Goal: Task Accomplishment & Management: Manage account settings

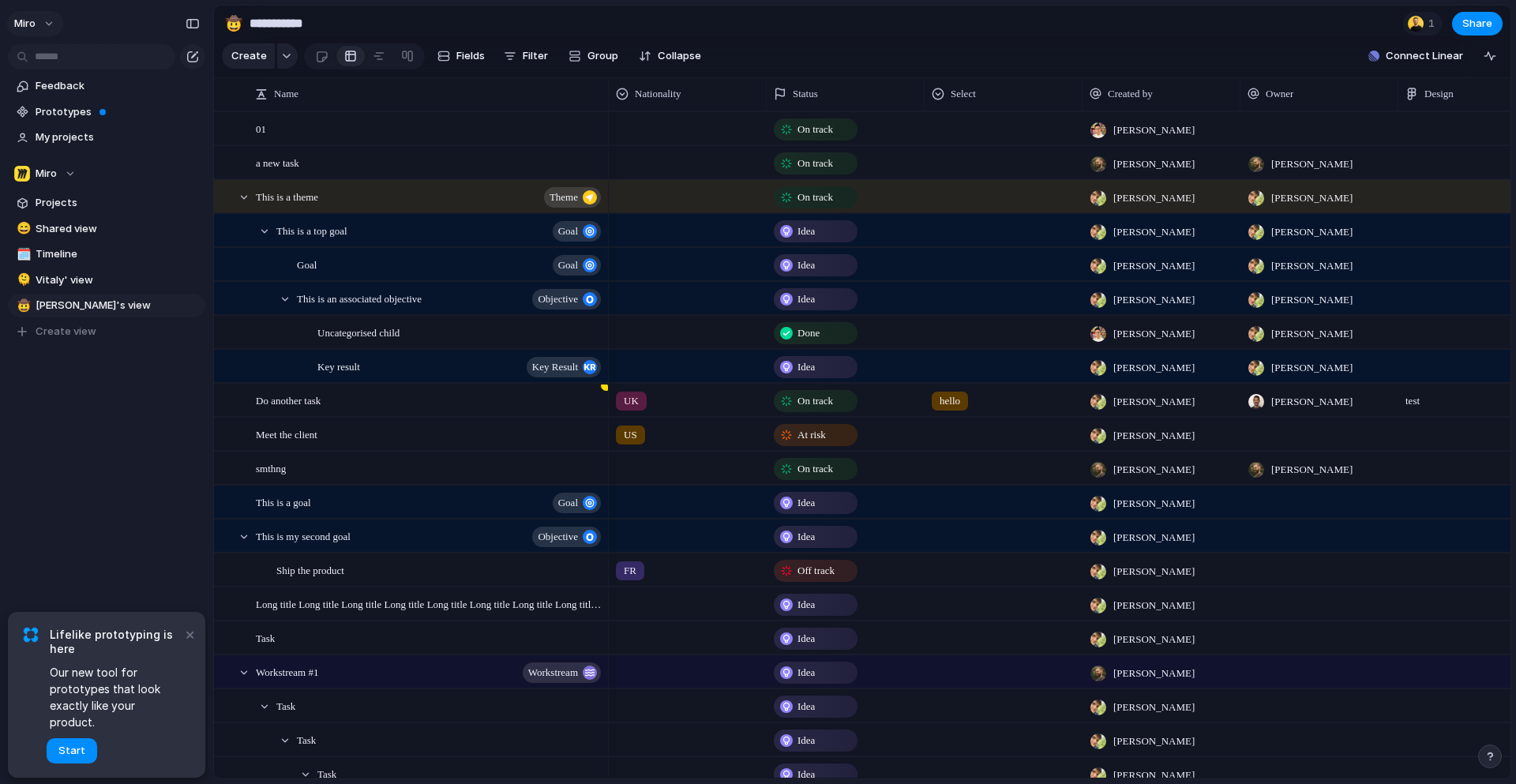
click at [49, 21] on button "miro" at bounding box center [35, 24] width 56 height 25
click at [62, 63] on span "Settings" at bounding box center [58, 59] width 43 height 15
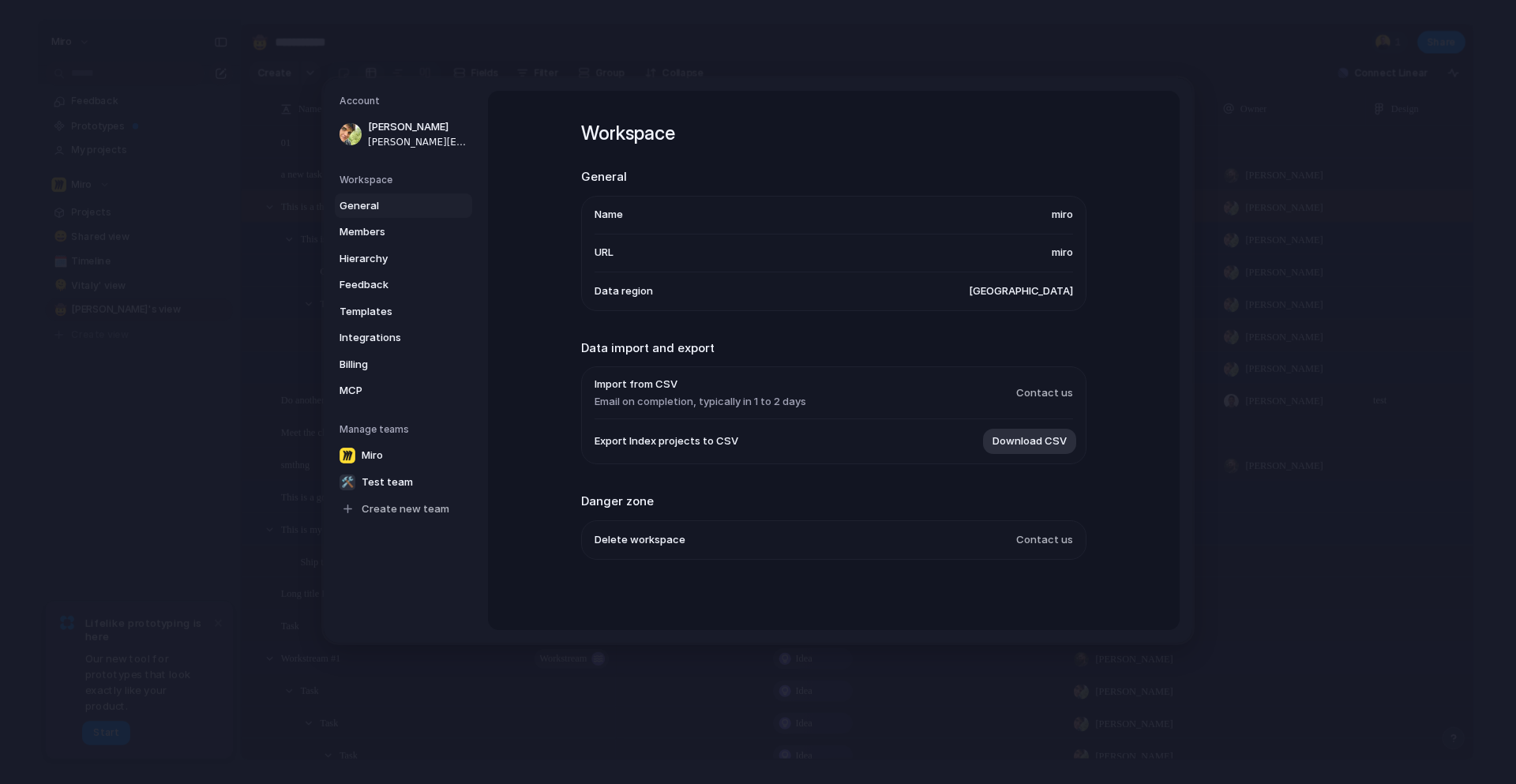
scroll to position [3, 0]
click at [364, 225] on span "Members" at bounding box center [390, 232] width 101 height 15
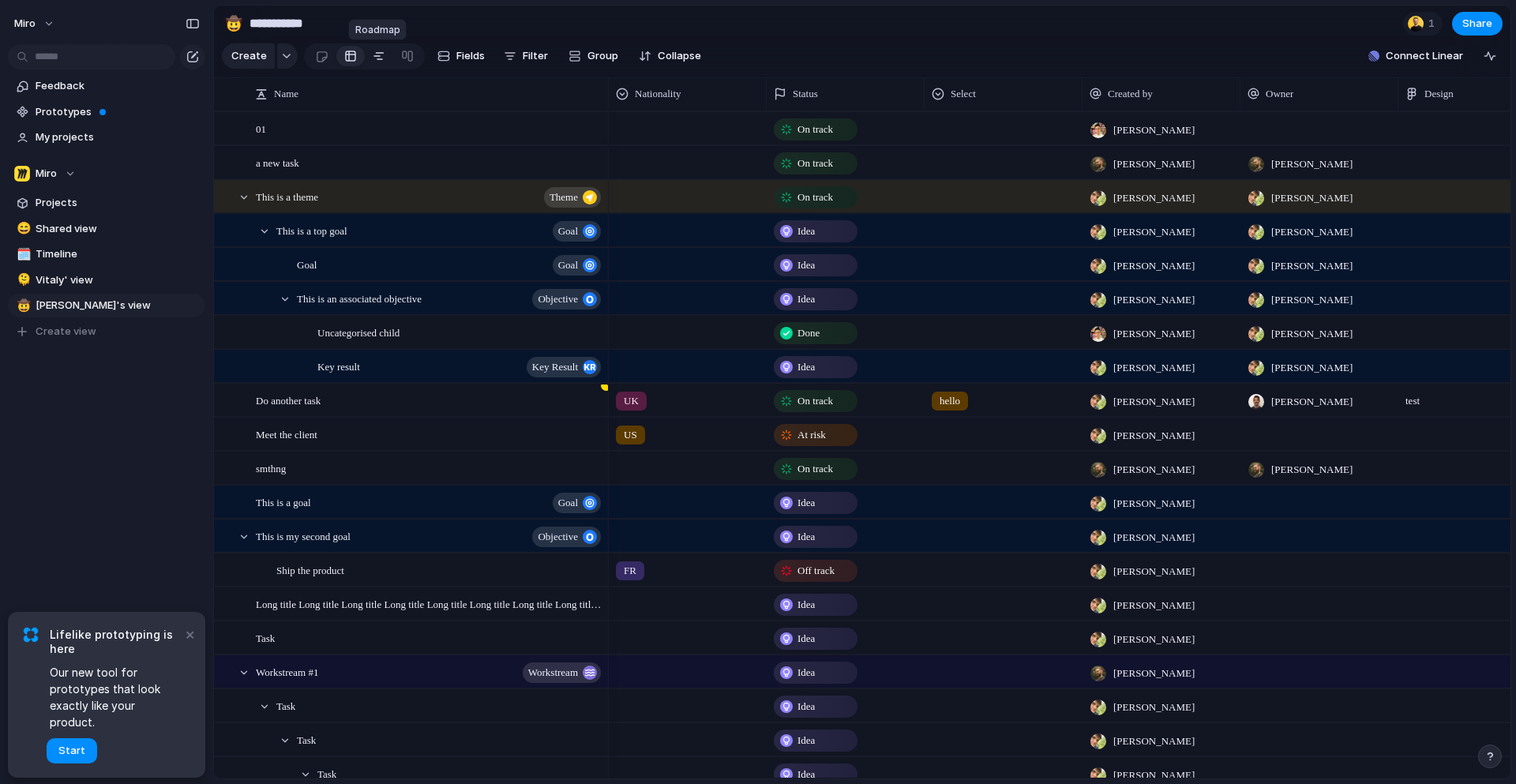
click at [377, 55] on div at bounding box center [379, 56] width 13 height 25
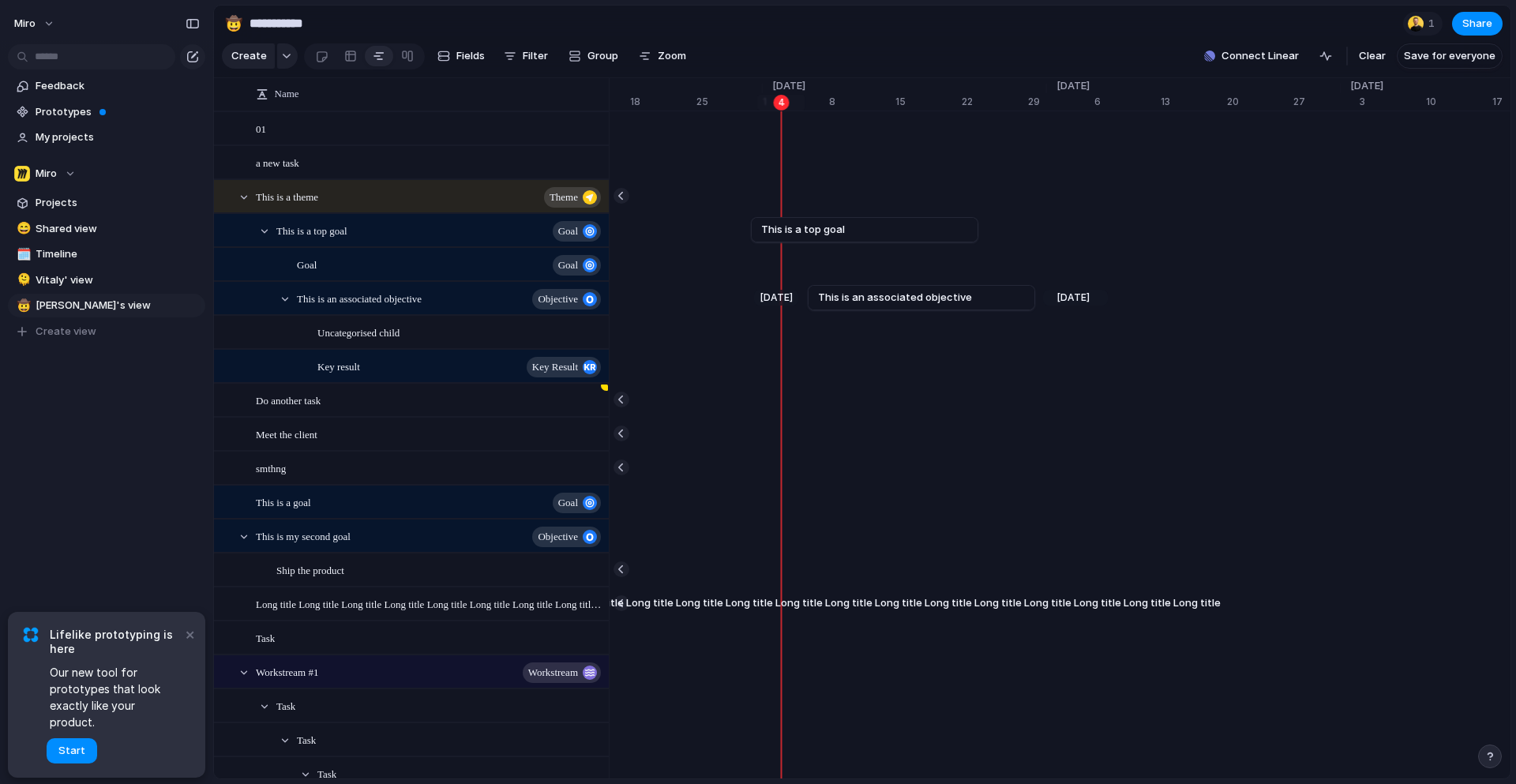
scroll to position [0, 10237]
click at [846, 232] on link "This is a top goal" at bounding box center [861, 230] width 206 height 24
click at [846, 232] on link "This is a top goal" at bounding box center [860, 230] width 206 height 24
click at [418, 211] on div "This is a theme theme" at bounding box center [429, 197] width 348 height 33
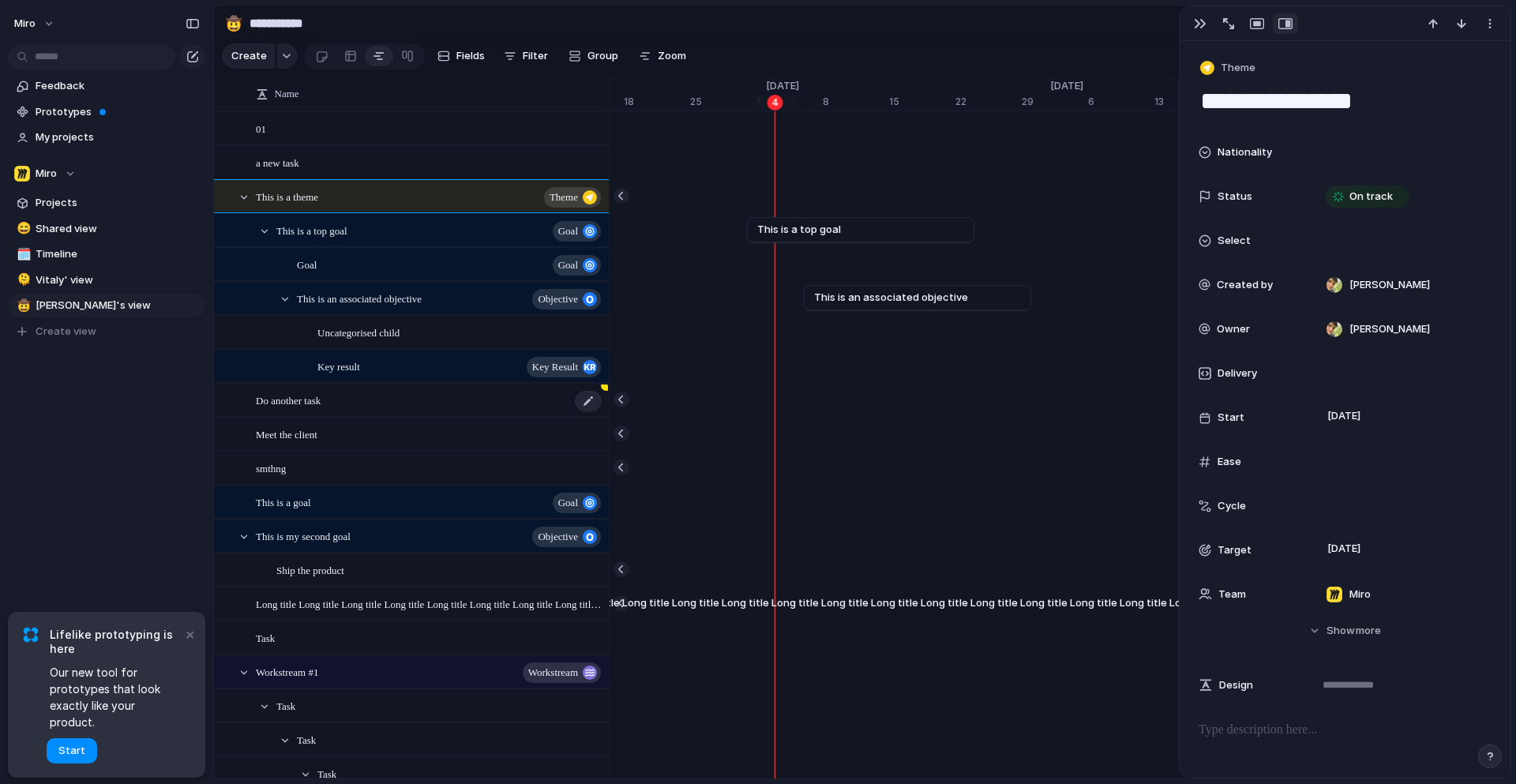
click at [367, 402] on div "Do another task" at bounding box center [429, 401] width 348 height 33
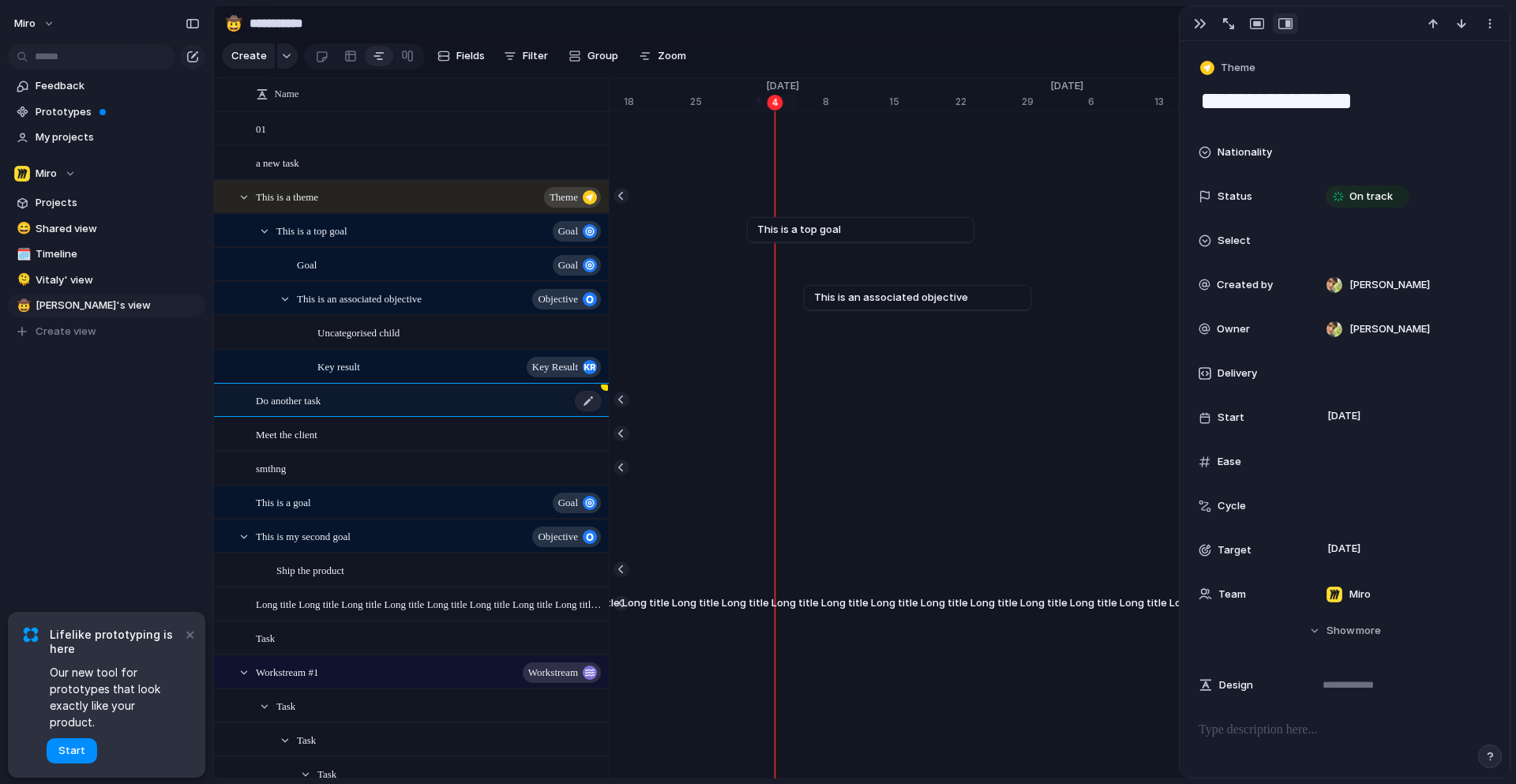
type textarea "**********"
type textarea "****"
click at [285, 438] on span "Meet the client" at bounding box center [286, 434] width 62 height 18
type textarea "**********"
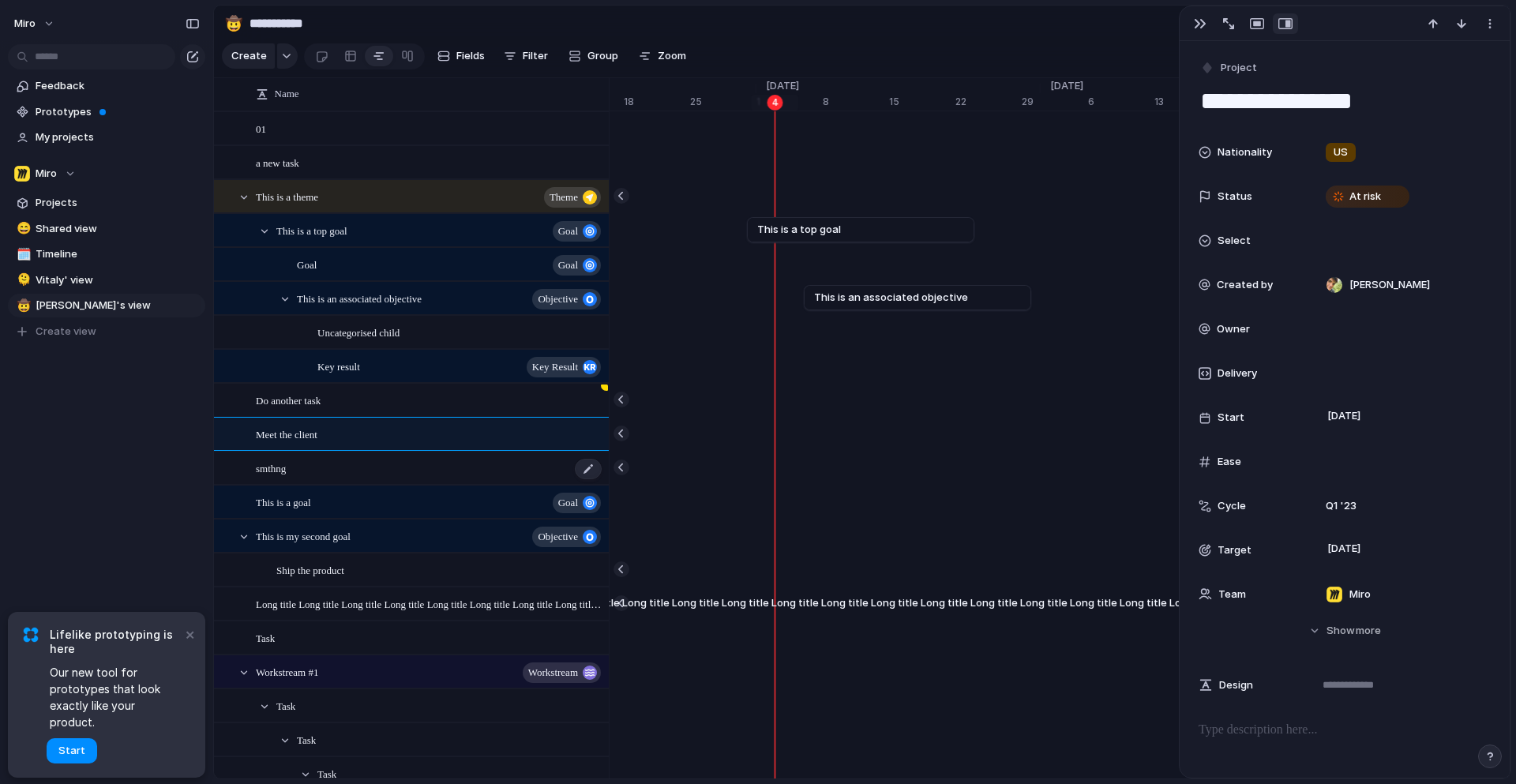
click at [282, 473] on span "smthng" at bounding box center [270, 468] width 30 height 18
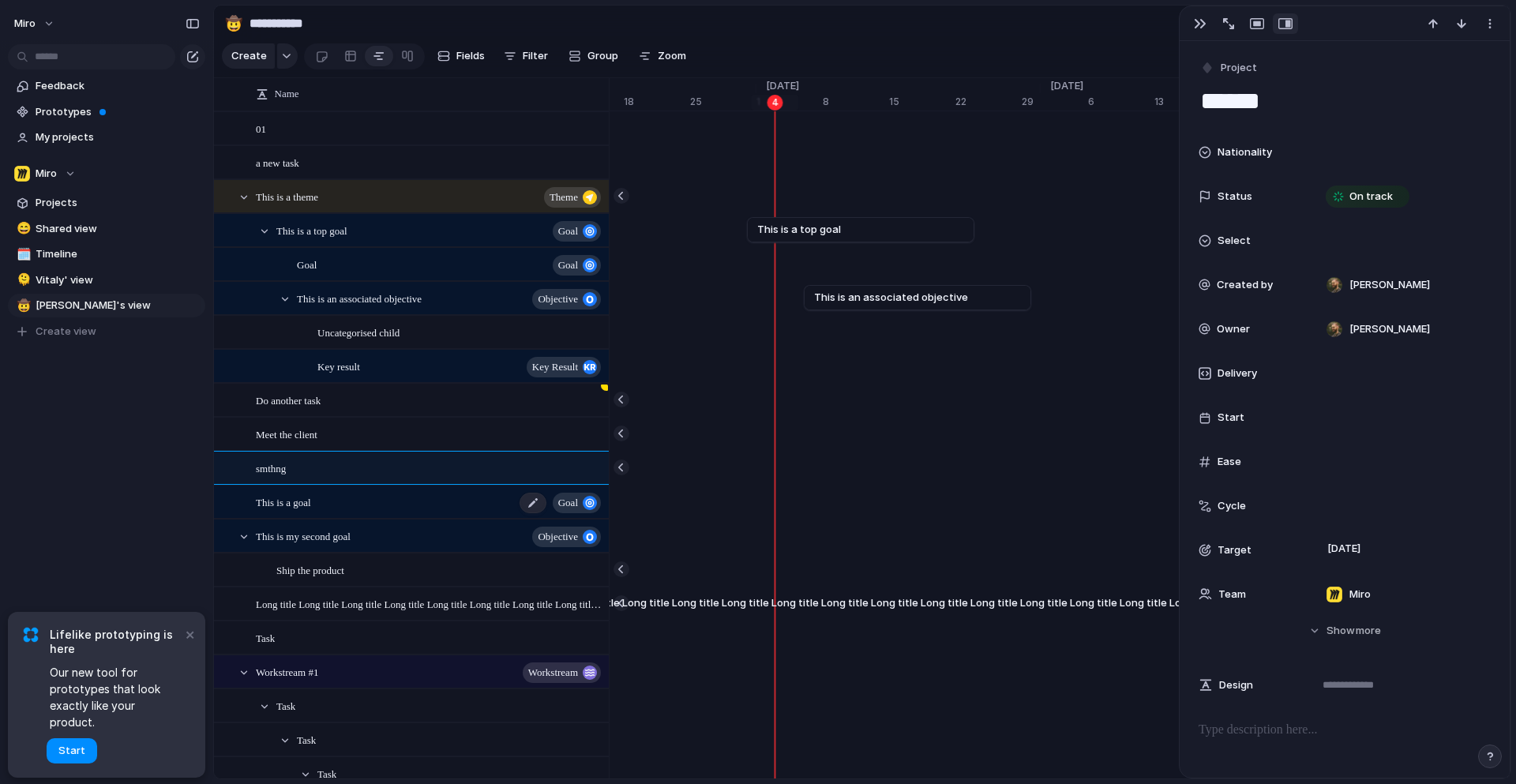
click at [283, 502] on span "This is a goal" at bounding box center [283, 502] width 55 height 18
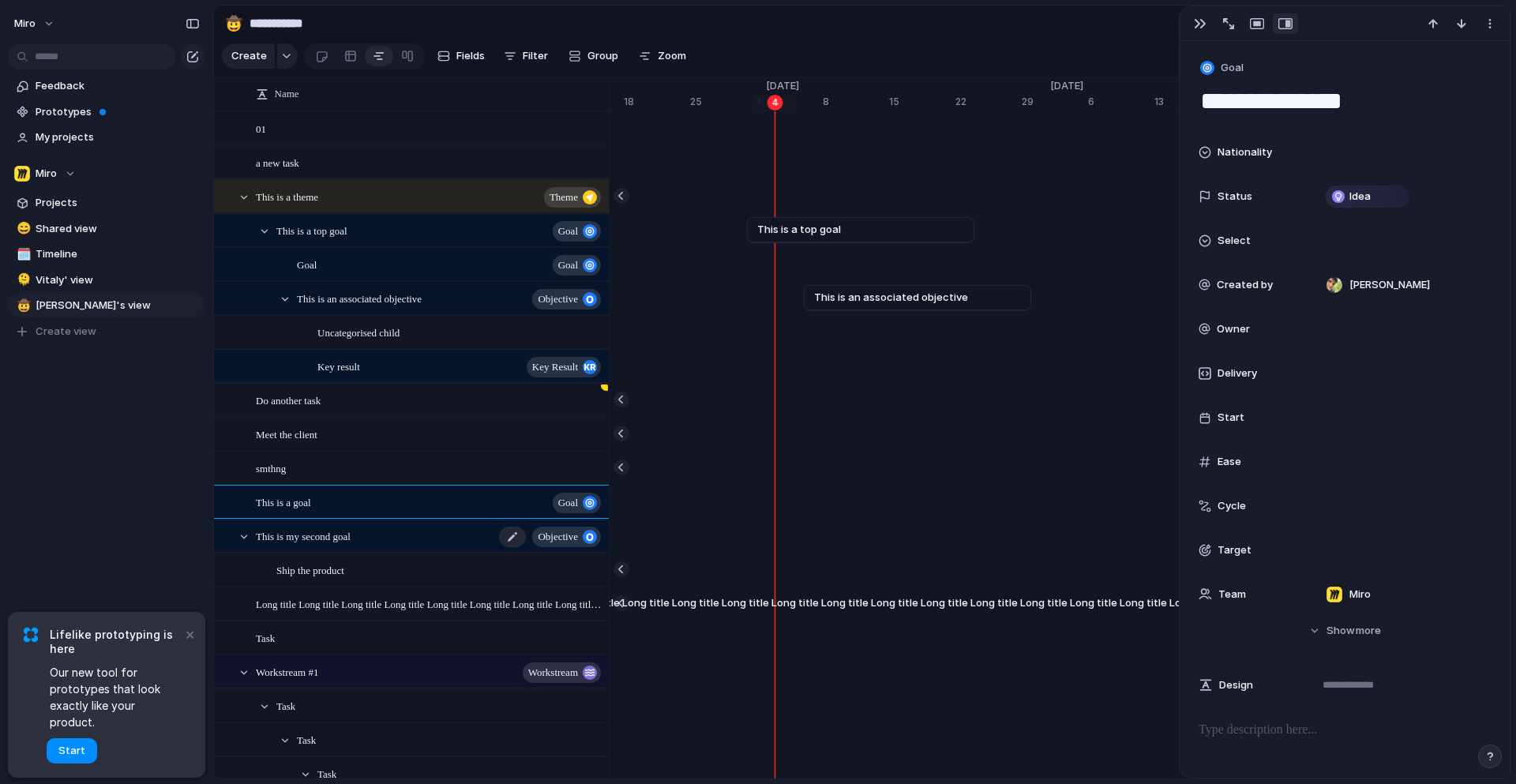
click at [284, 527] on span "This is my second goal" at bounding box center [302, 535] width 95 height 18
type textarea "**********"
click at [1200, 22] on div "button" at bounding box center [1200, 24] width 13 height 13
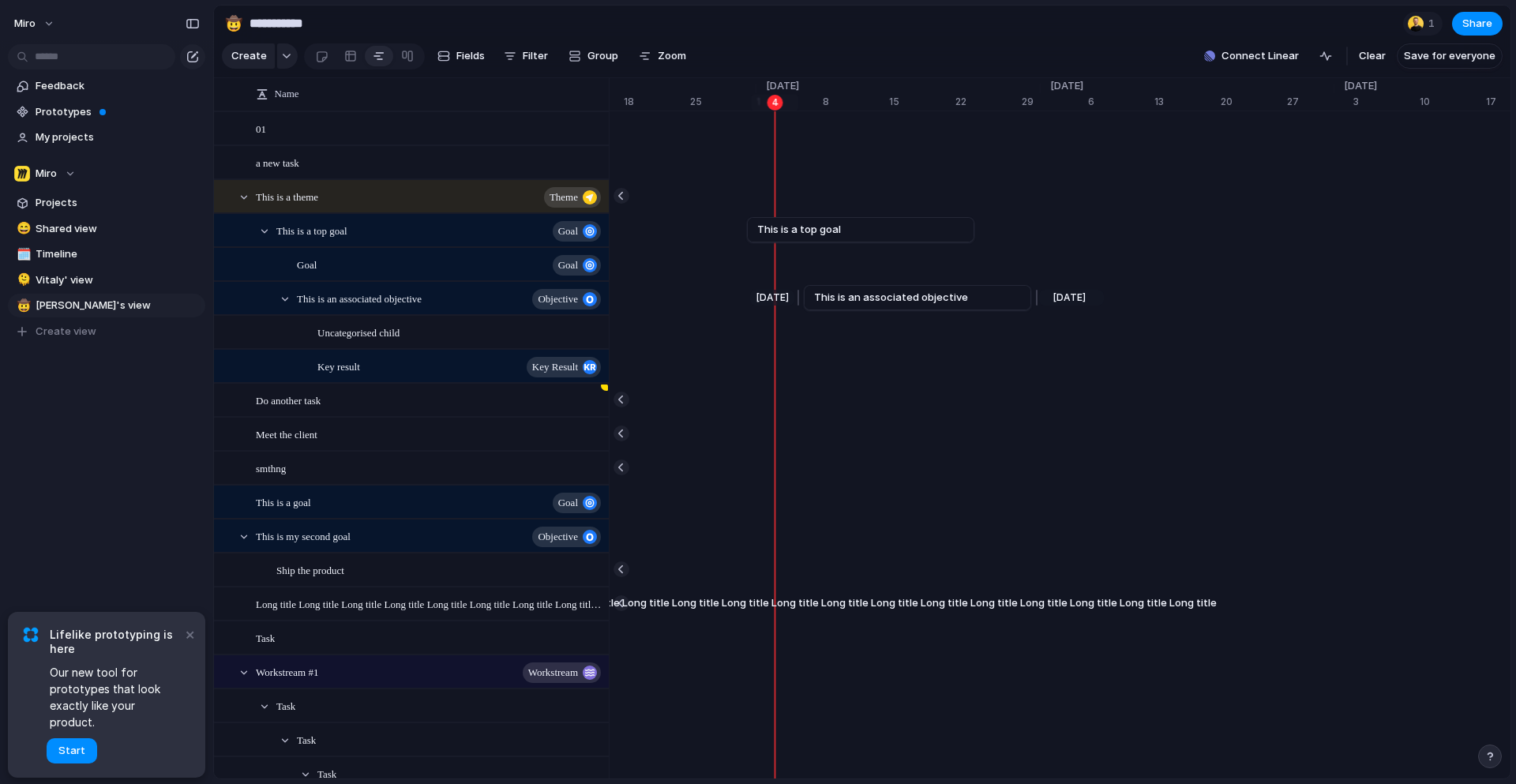
click at [863, 292] on span "This is an associated objective" at bounding box center [891, 297] width 154 height 15
drag, startPoint x: 800, startPoint y: 302, endPoint x: 702, endPoint y: 306, distance: 98.1
click at [702, 306] on div at bounding box center [704, 298] width 19 height 25
drag, startPoint x: 1038, startPoint y: 303, endPoint x: 1124, endPoint y: 305, distance: 86.0
click at [1124, 305] on div at bounding box center [1120, 298] width 19 height 25
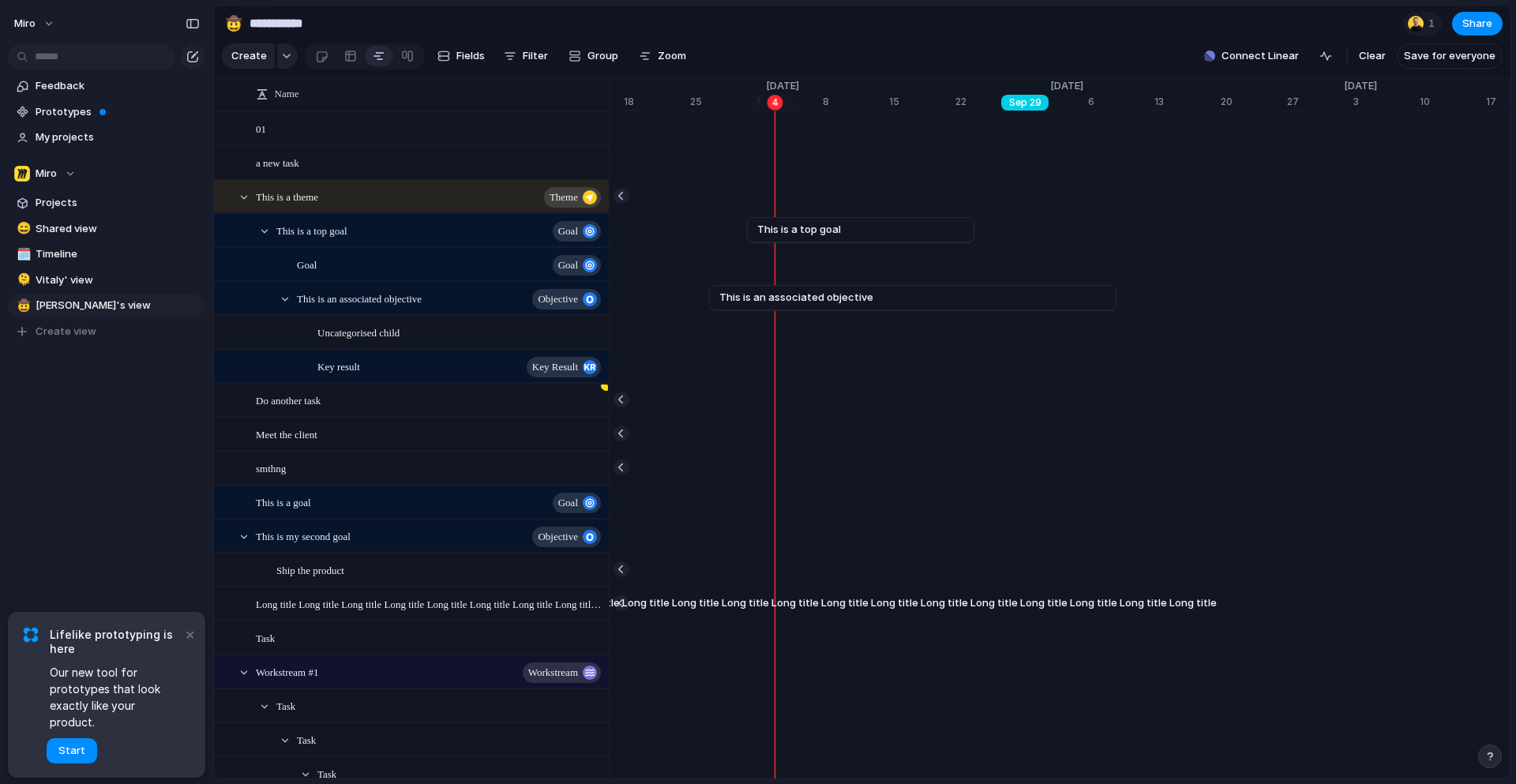
click at [1029, 105] on div "[DATE]" at bounding box center [1024, 102] width 47 height 15
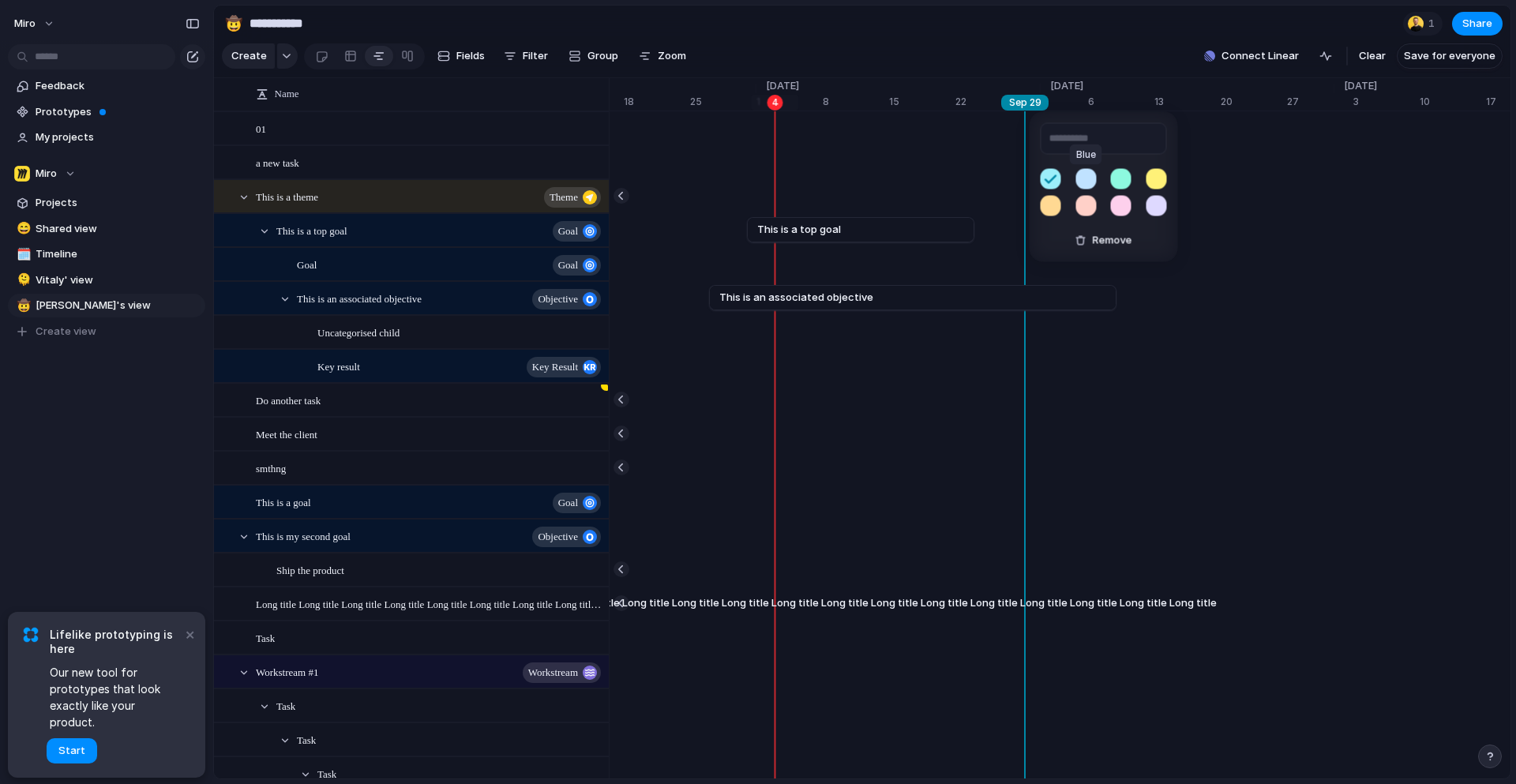
click at [1091, 185] on button "button" at bounding box center [1085, 179] width 21 height 21
click at [964, 139] on div "Remove" at bounding box center [758, 392] width 1516 height 784
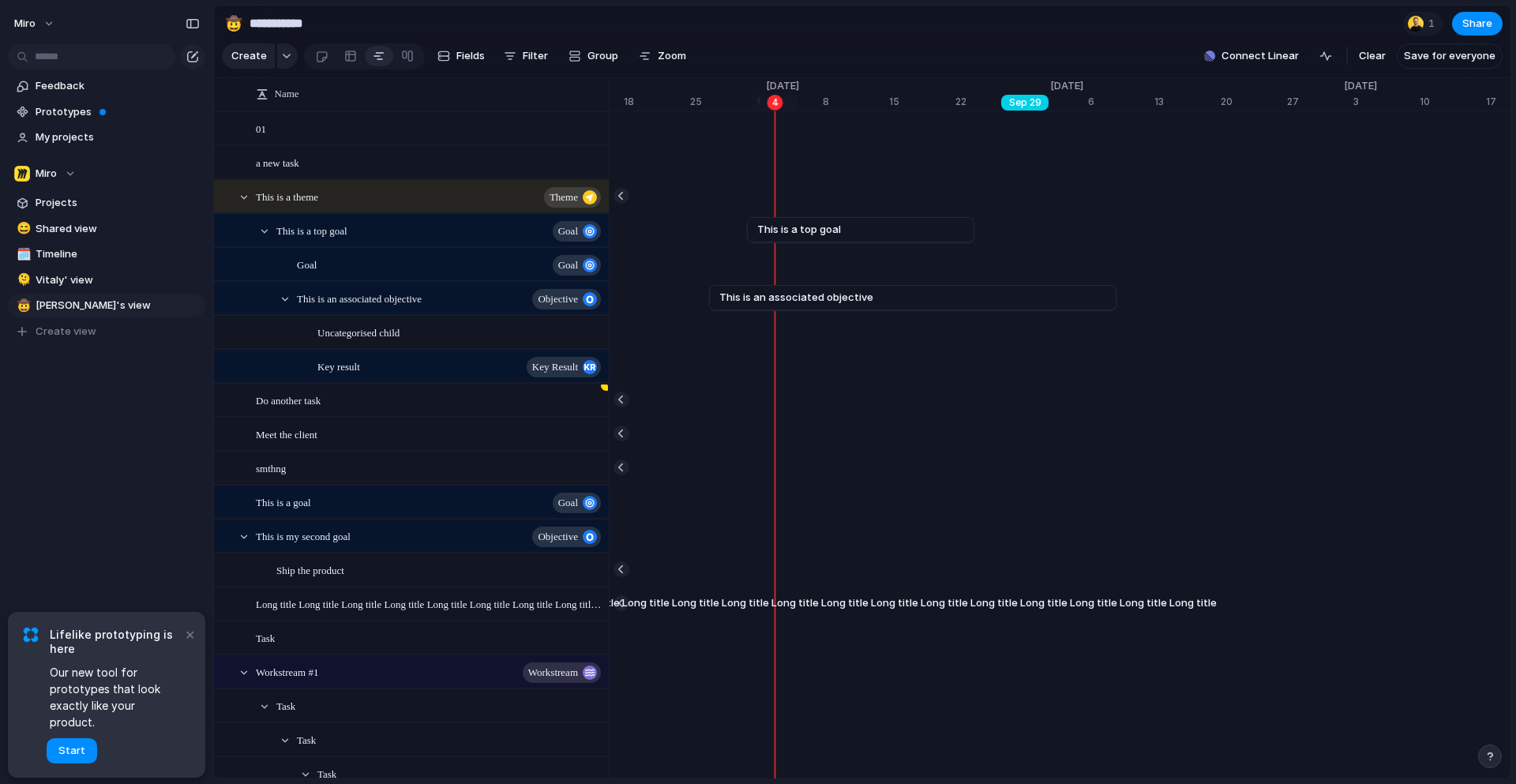
click at [1027, 102] on div "[DATE]" at bounding box center [1024, 102] width 47 height 15
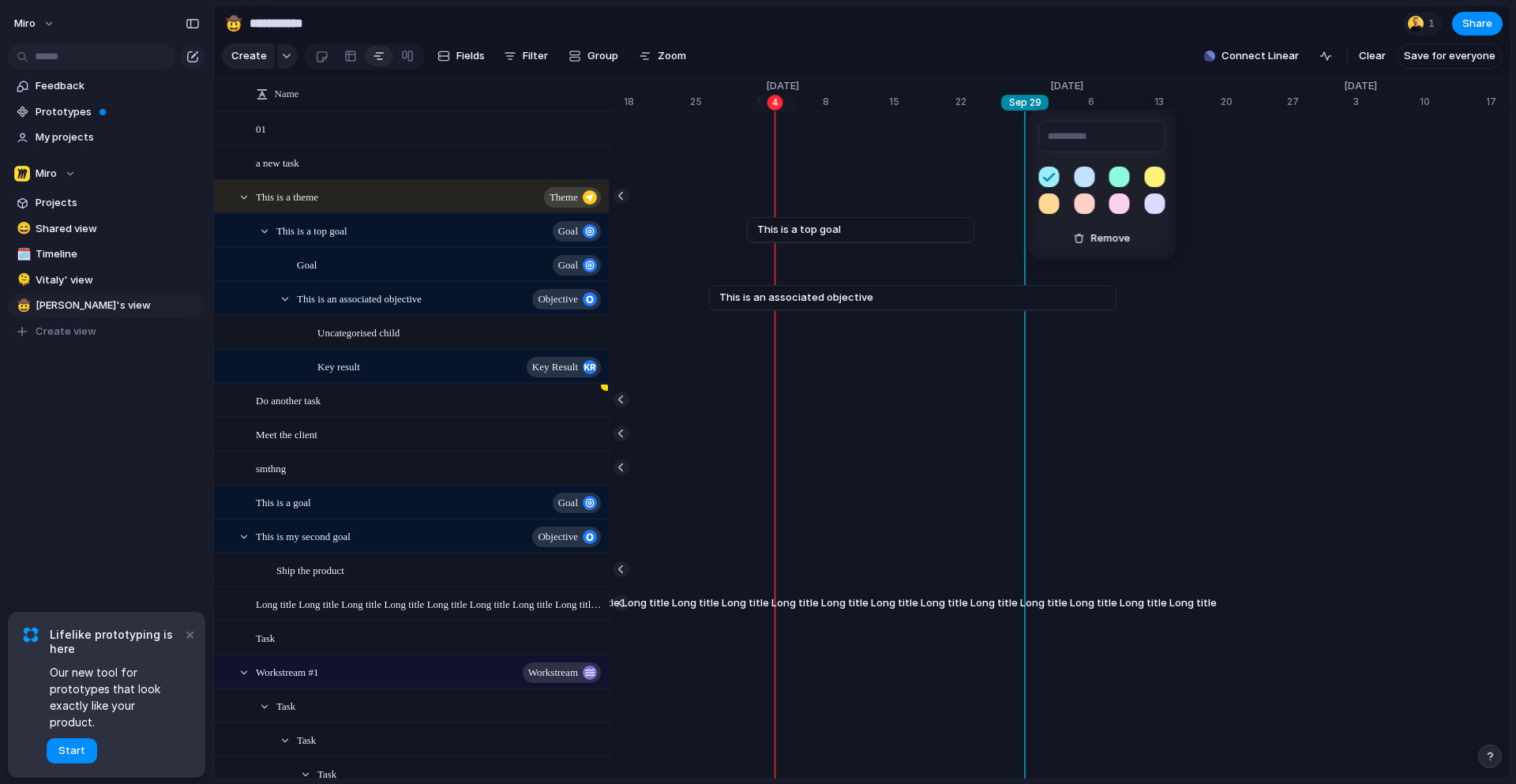
click at [1080, 206] on button "button" at bounding box center [1084, 204] width 21 height 21
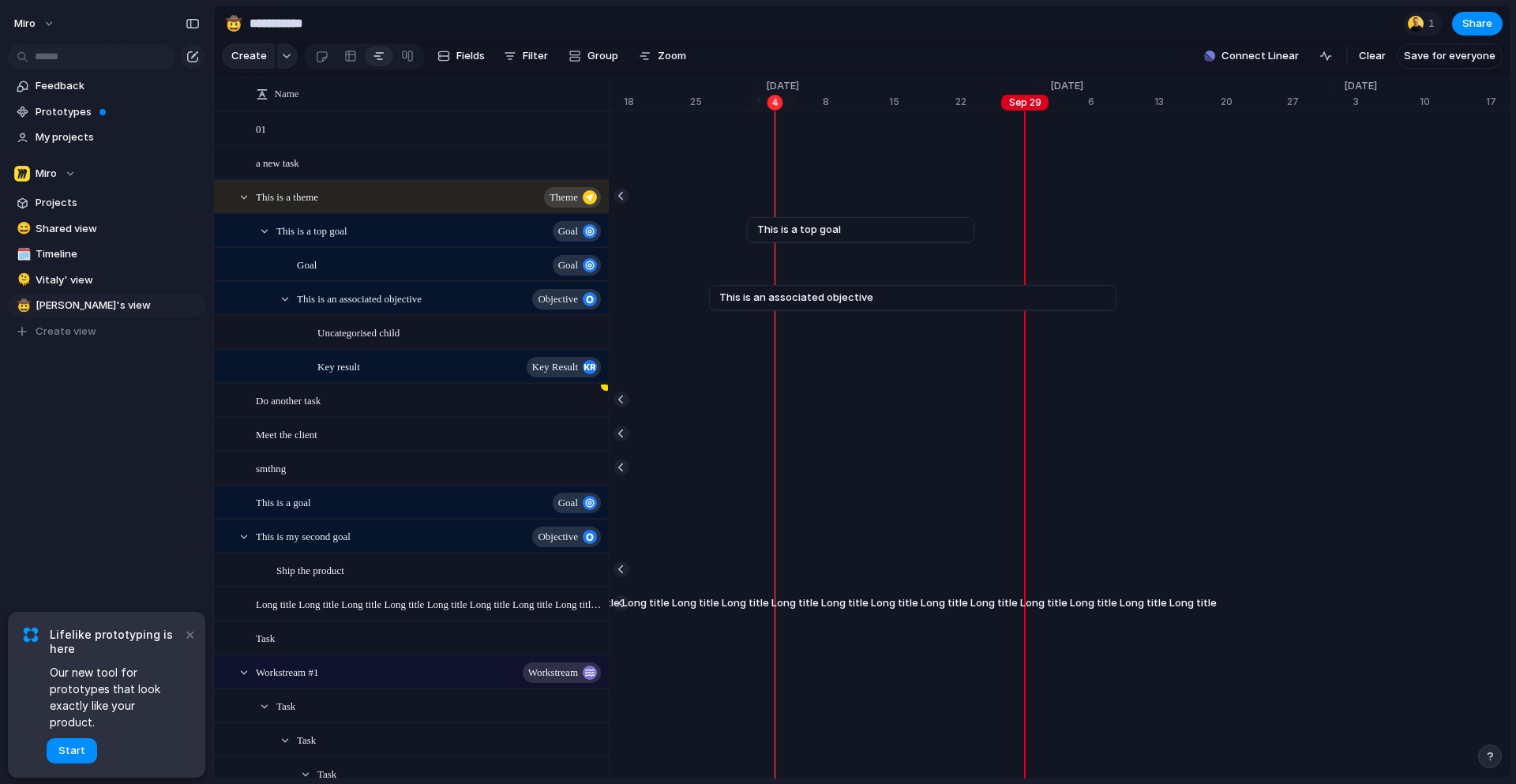
click at [925, 146] on div "Remove" at bounding box center [758, 392] width 1516 height 784
click at [576, 500] on span "goal" at bounding box center [568, 502] width 20 height 22
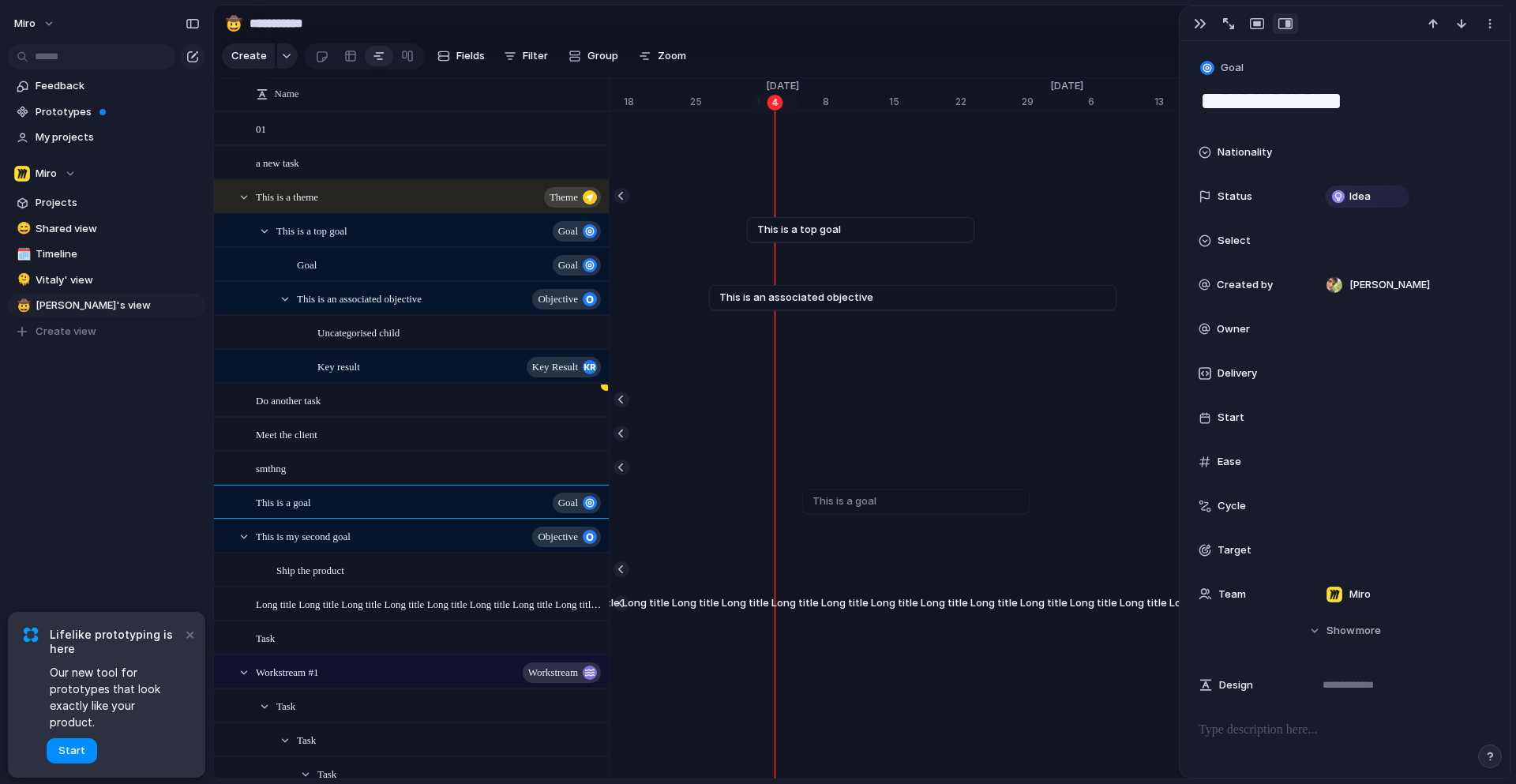
click at [803, 488] on div "This is a goal" at bounding box center [897, 501] width 21051 height 33
click at [1194, 23] on div "button" at bounding box center [1200, 24] width 13 height 13
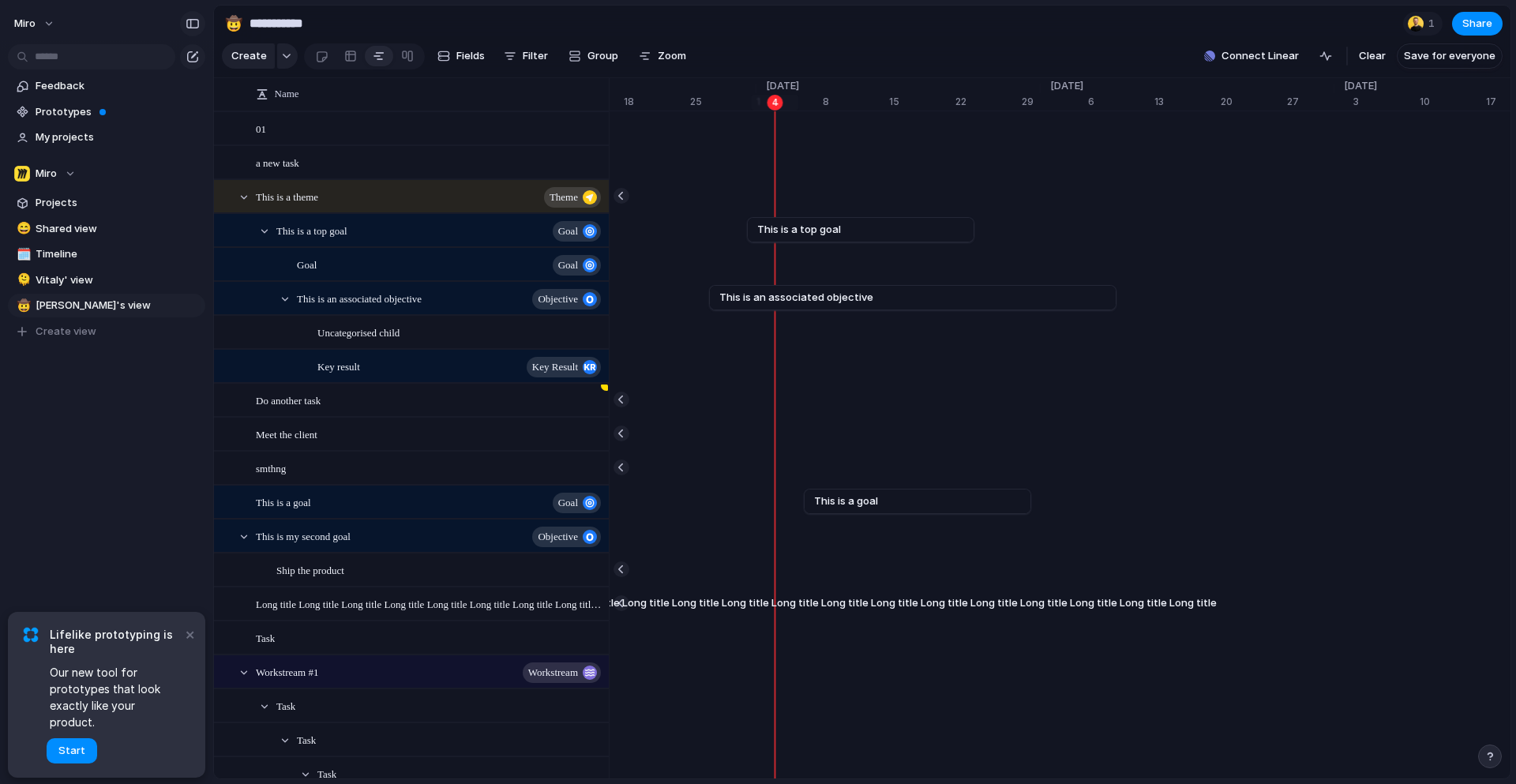
click at [194, 21] on div "button" at bounding box center [193, 24] width 14 height 11
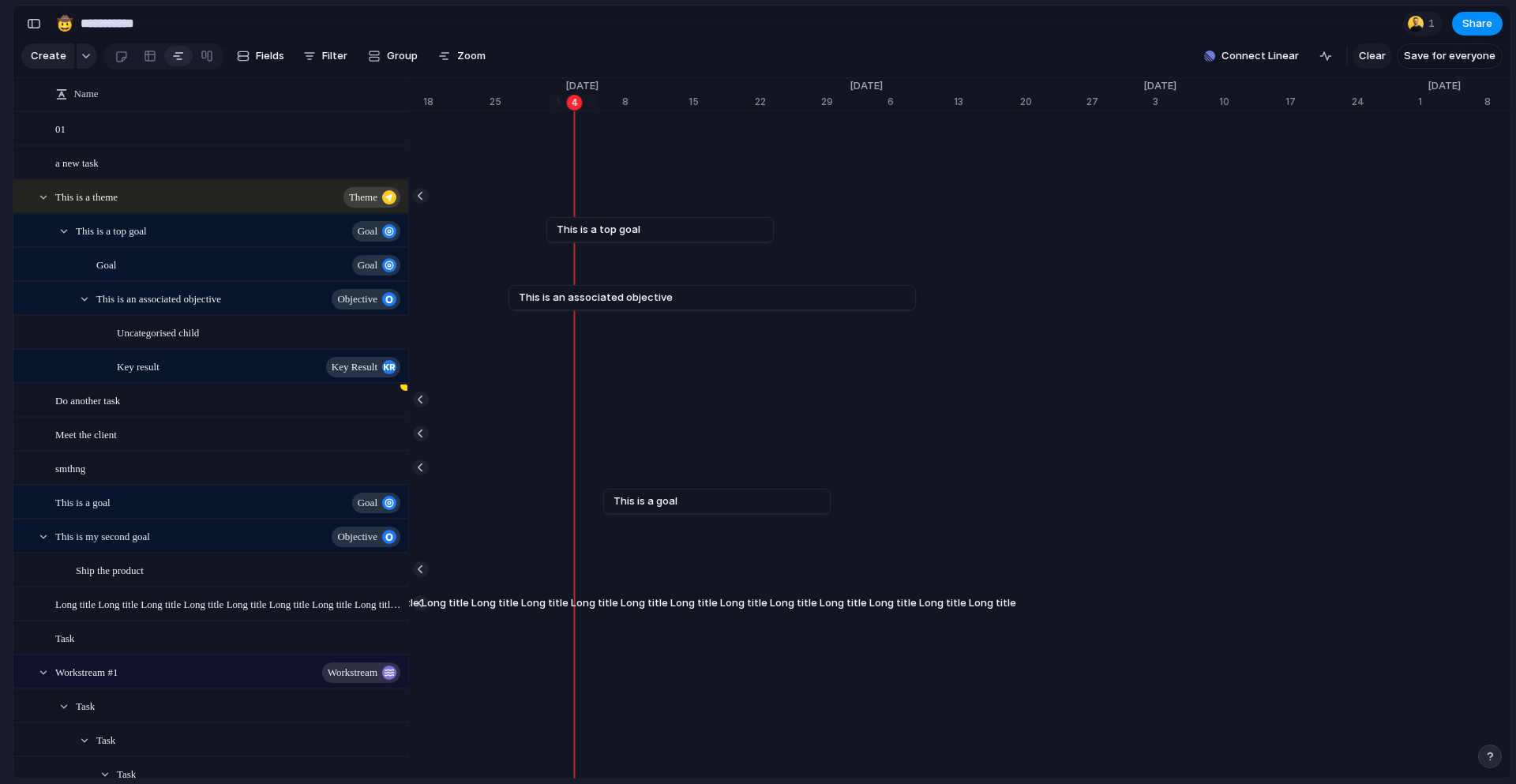
click at [1378, 55] on span "Clear" at bounding box center [1372, 55] width 27 height 15
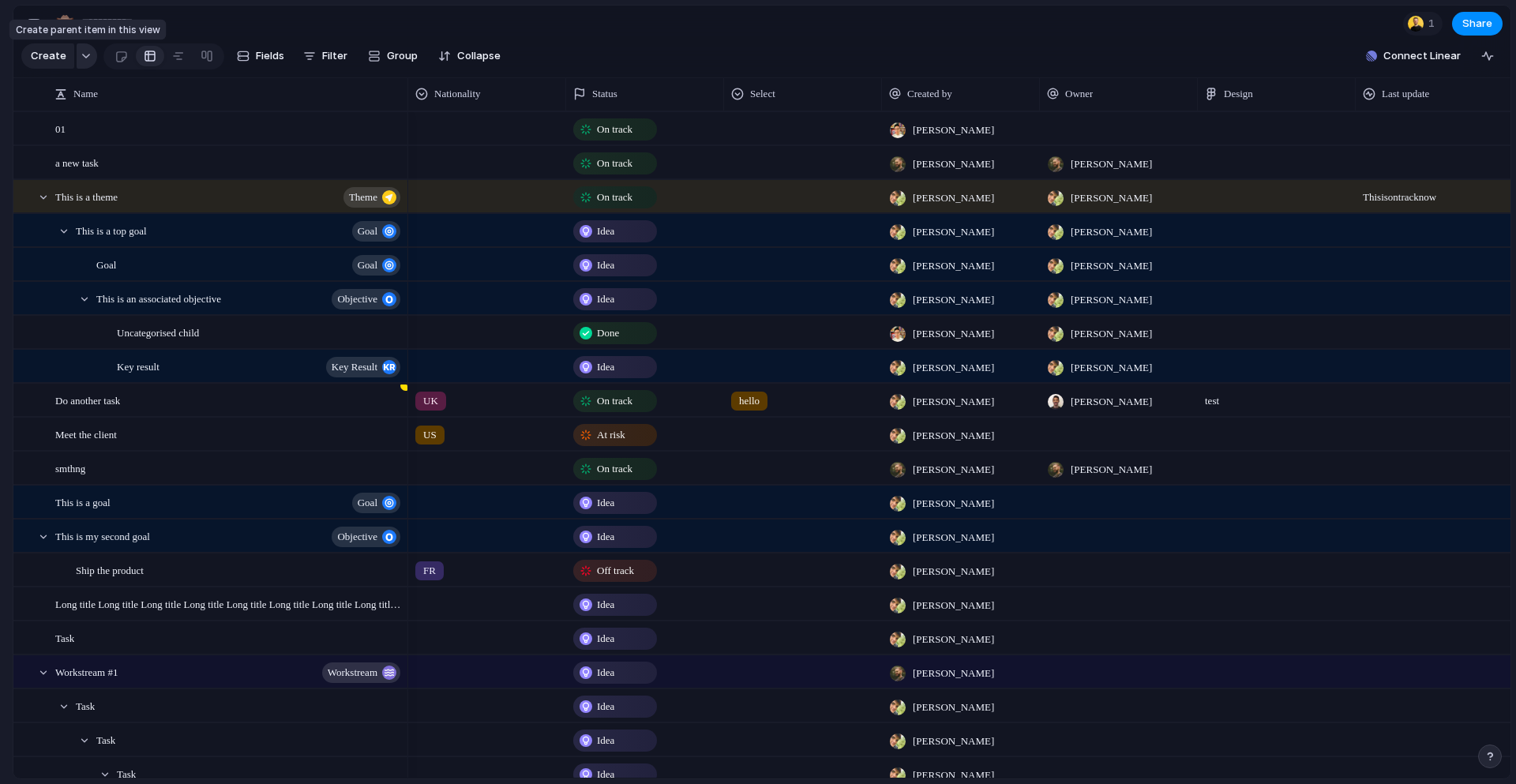
click at [83, 55] on div "button" at bounding box center [86, 55] width 11 height 6
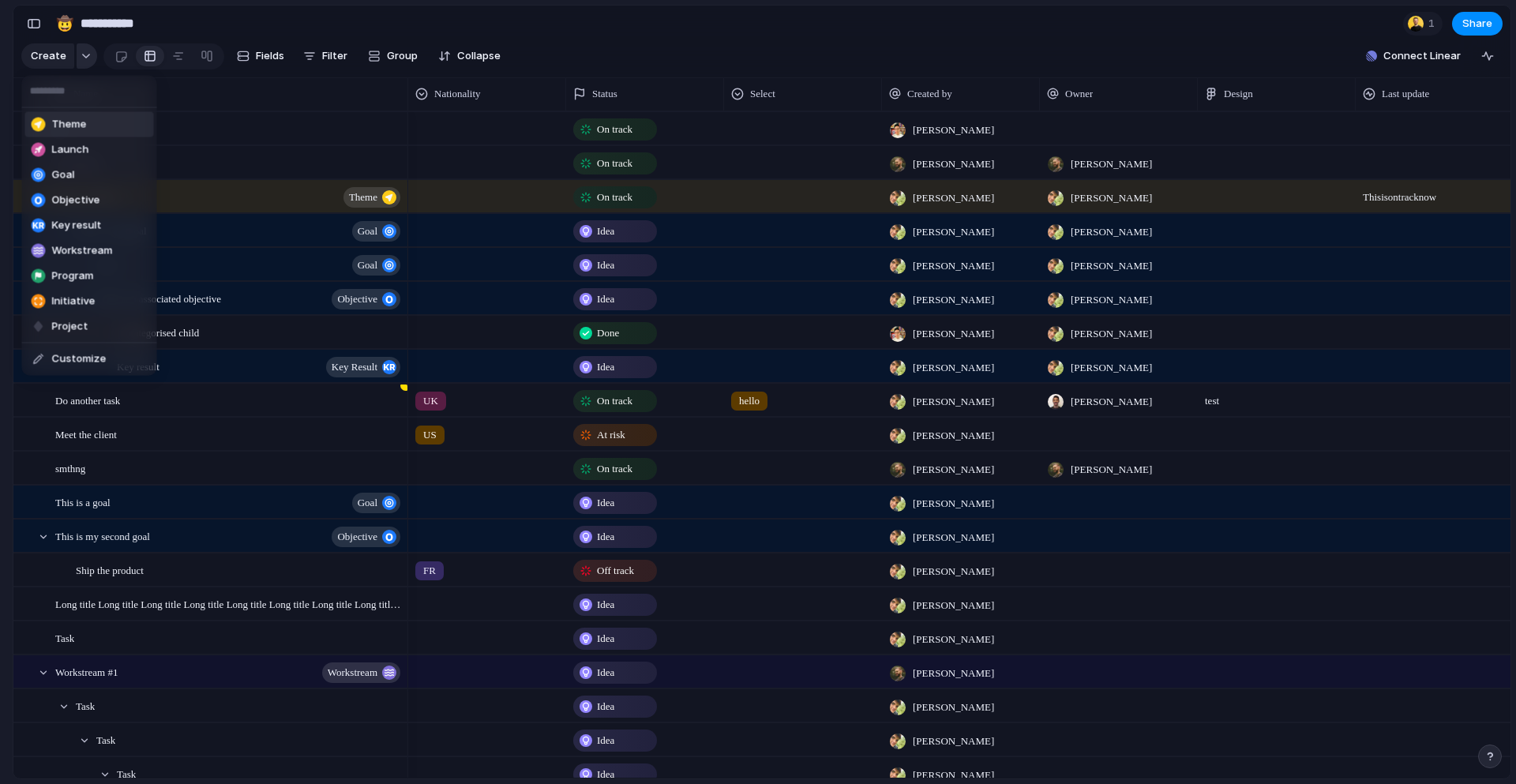
click at [83, 55] on div "Theme Launch Goal Objective Key result Workstream Program Initiative Project Cu…" at bounding box center [758, 392] width 1516 height 784
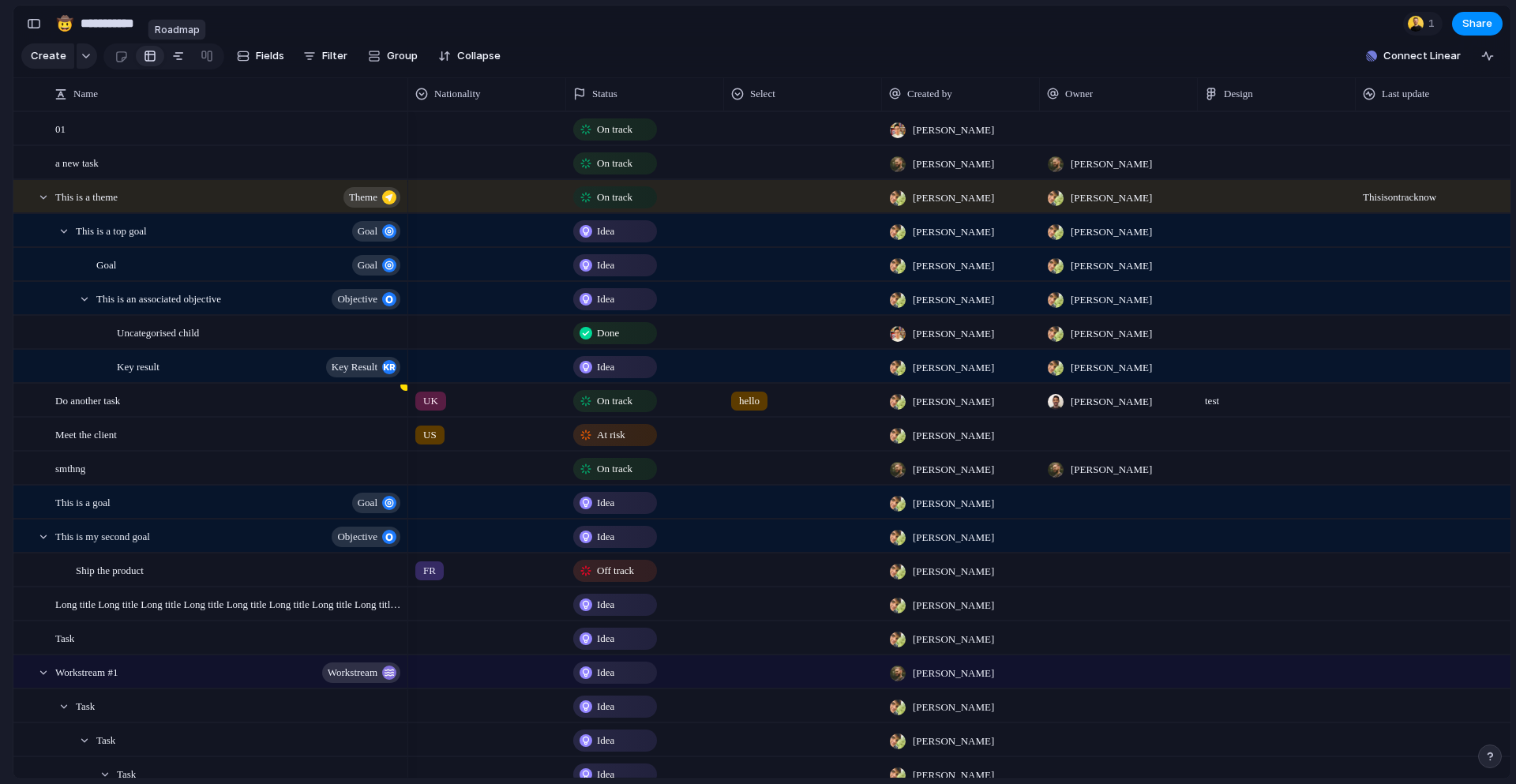
click at [169, 56] on link at bounding box center [178, 56] width 28 height 25
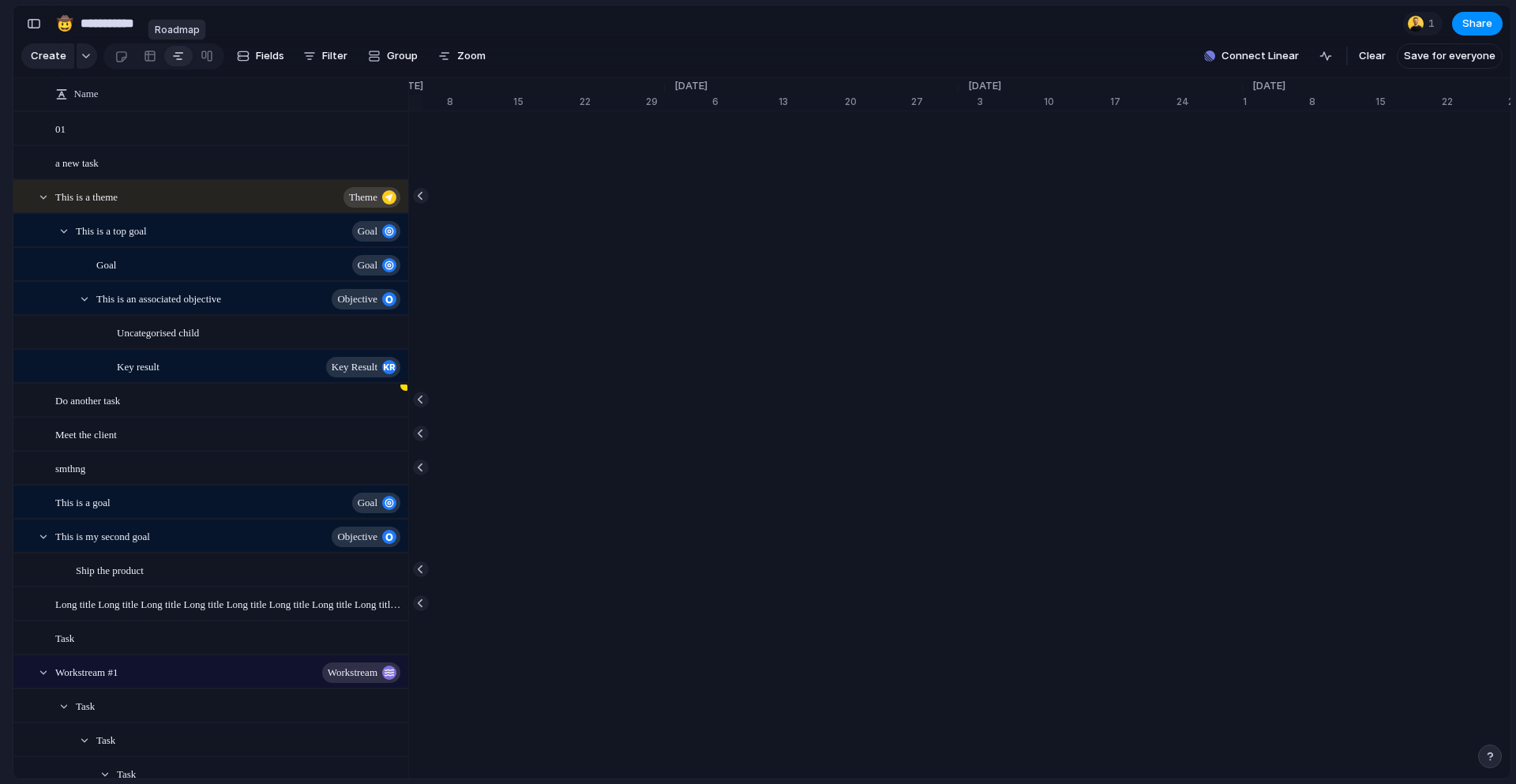
scroll to position [0, 10412]
click at [31, 21] on div "button" at bounding box center [34, 24] width 14 height 11
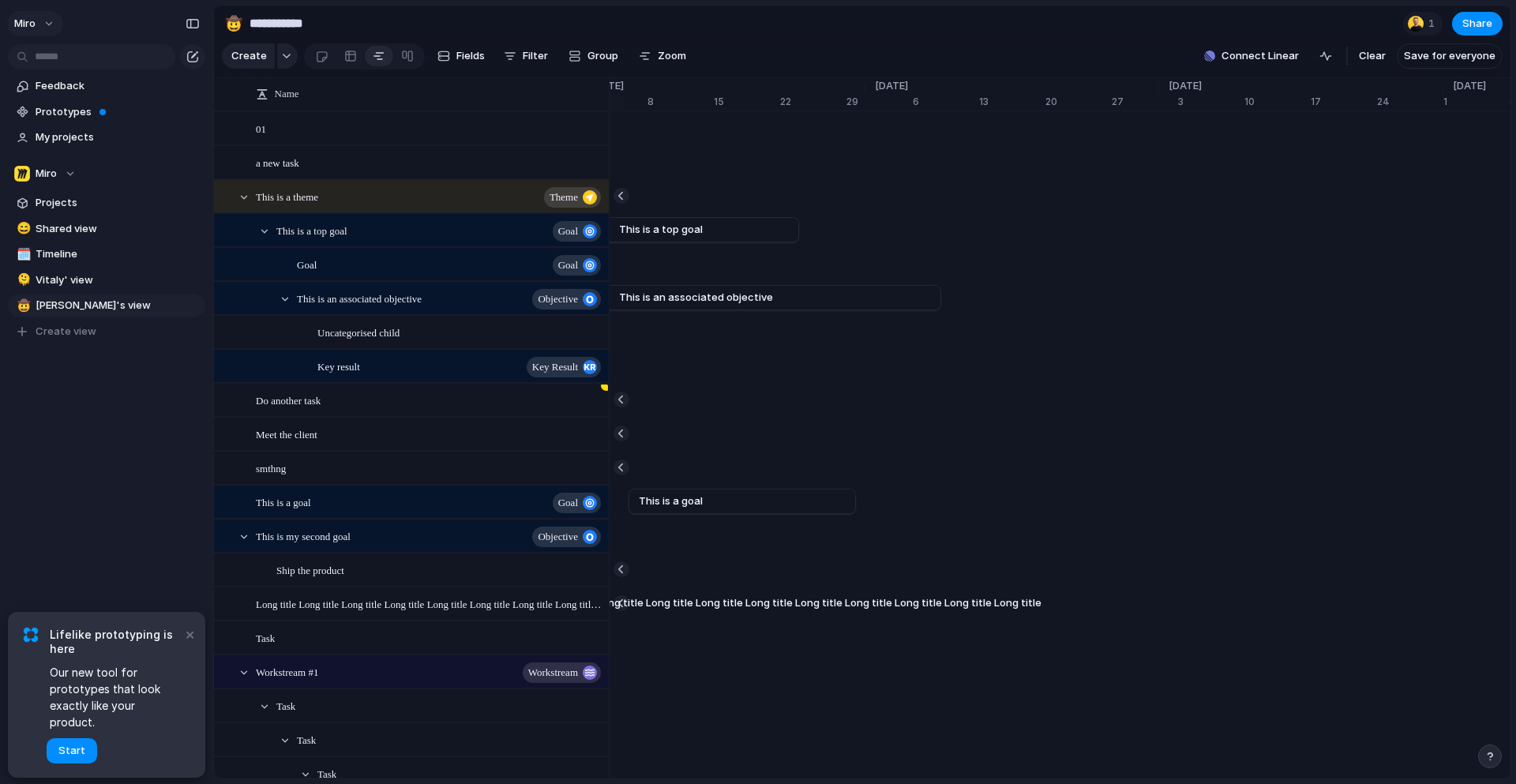
click at [49, 24] on button "miro" at bounding box center [35, 24] width 56 height 25
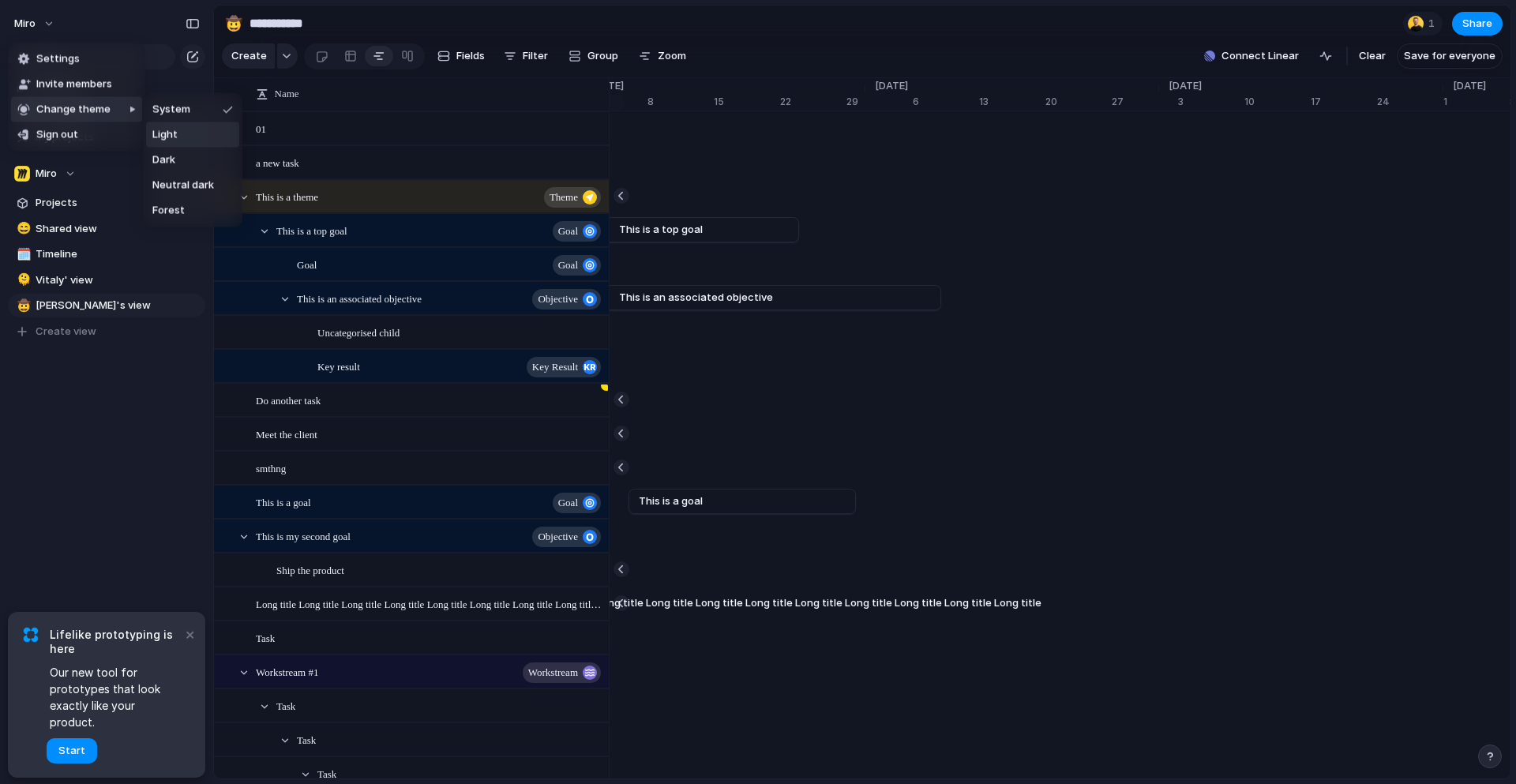
click at [163, 129] on span "Light" at bounding box center [165, 134] width 25 height 15
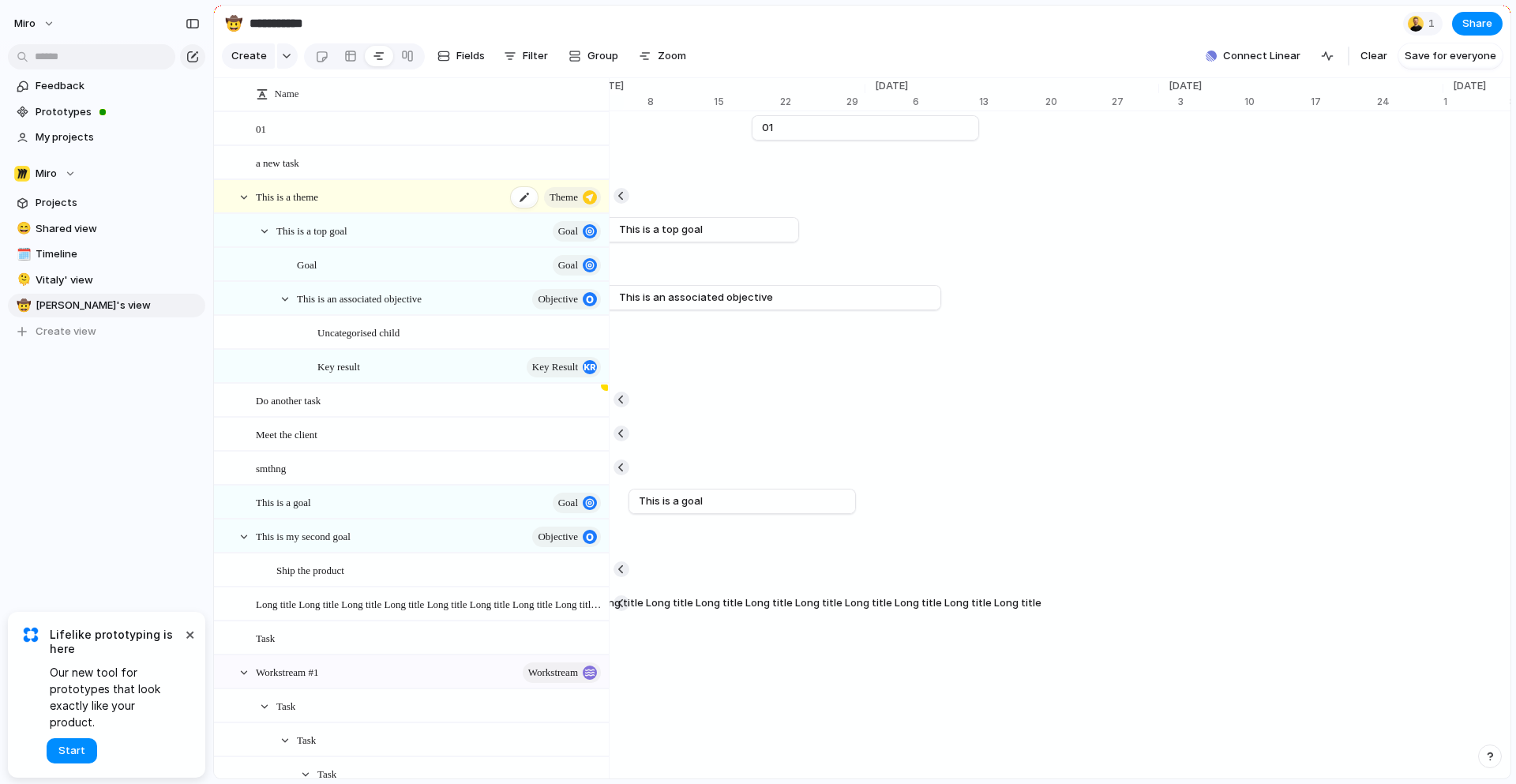
click at [389, 190] on div "This is a theme theme" at bounding box center [429, 197] width 348 height 33
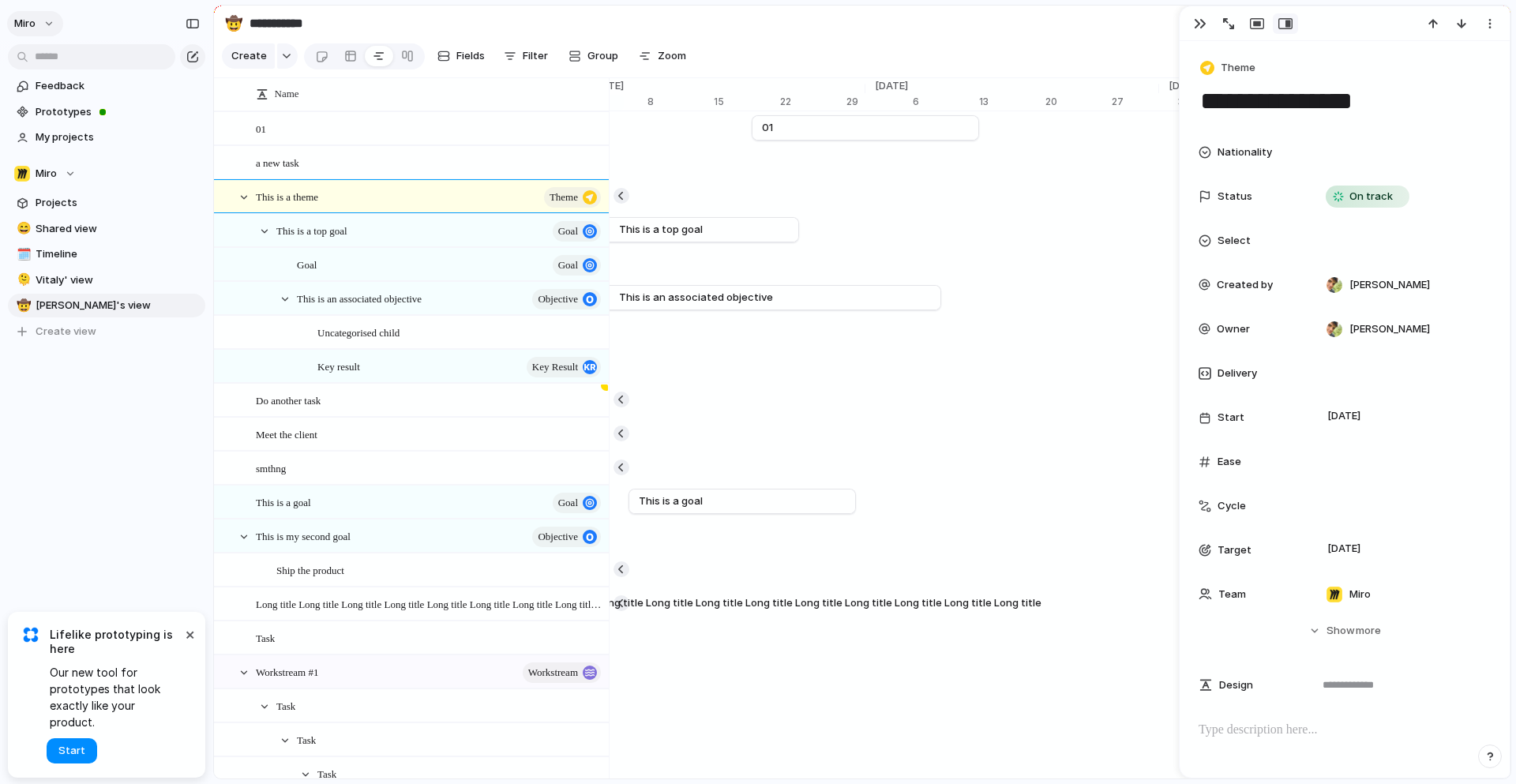
click at [43, 26] on button "miro" at bounding box center [35, 24] width 56 height 25
click at [188, 207] on li "Forest" at bounding box center [192, 211] width 93 height 25
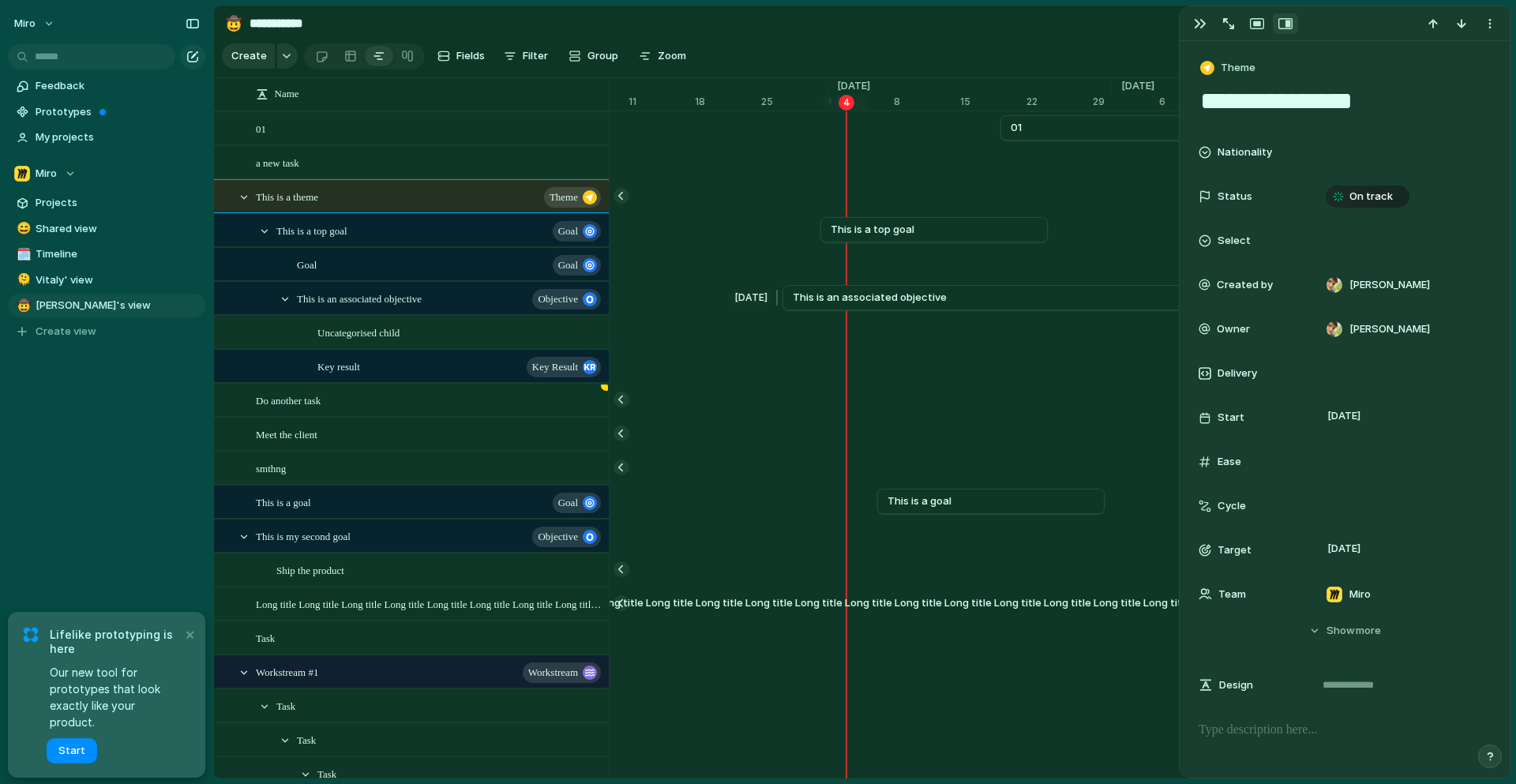
scroll to position [0, 10159]
click at [43, 21] on button "miro" at bounding box center [35, 24] width 56 height 25
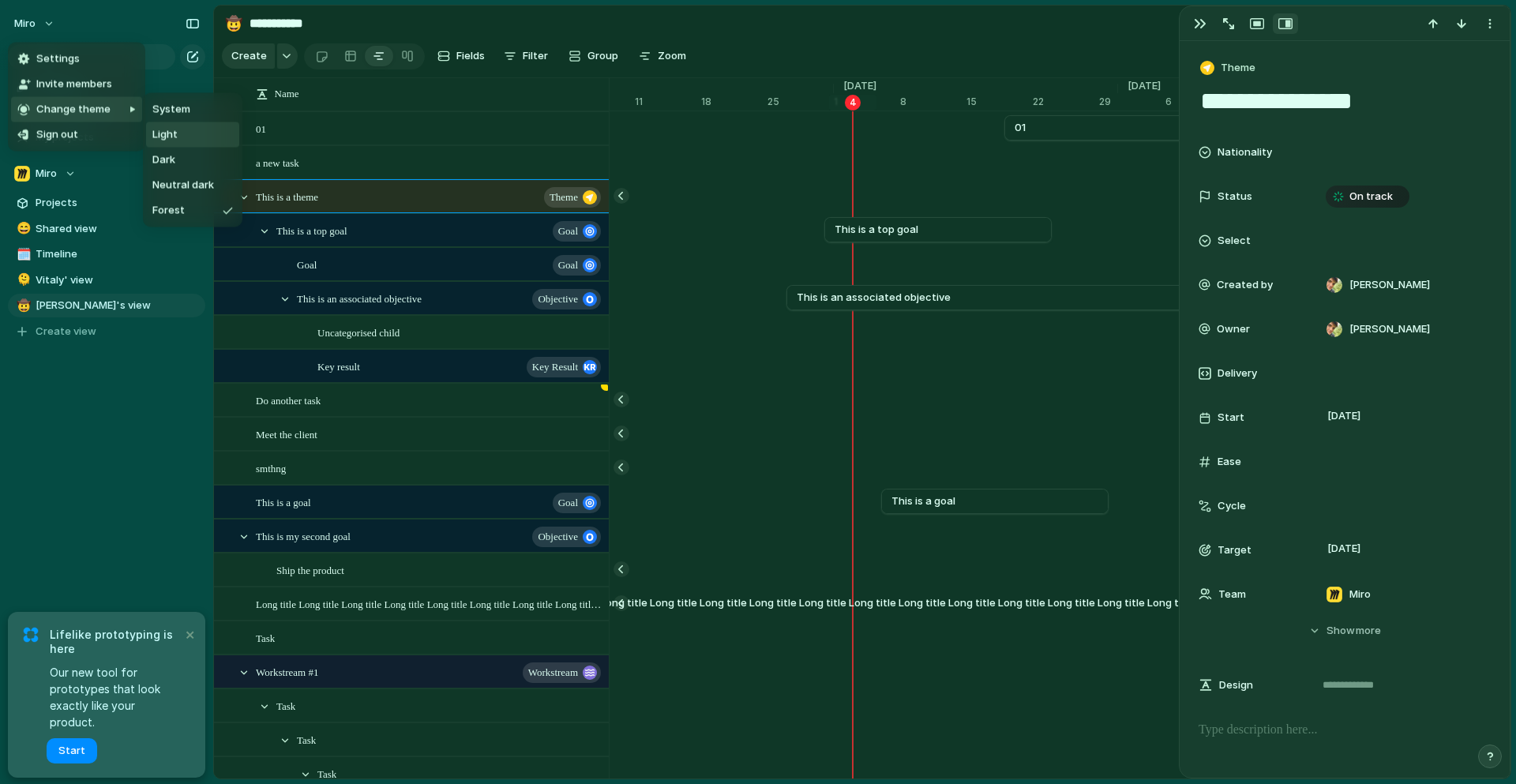
click at [182, 136] on li "Light" at bounding box center [192, 135] width 93 height 25
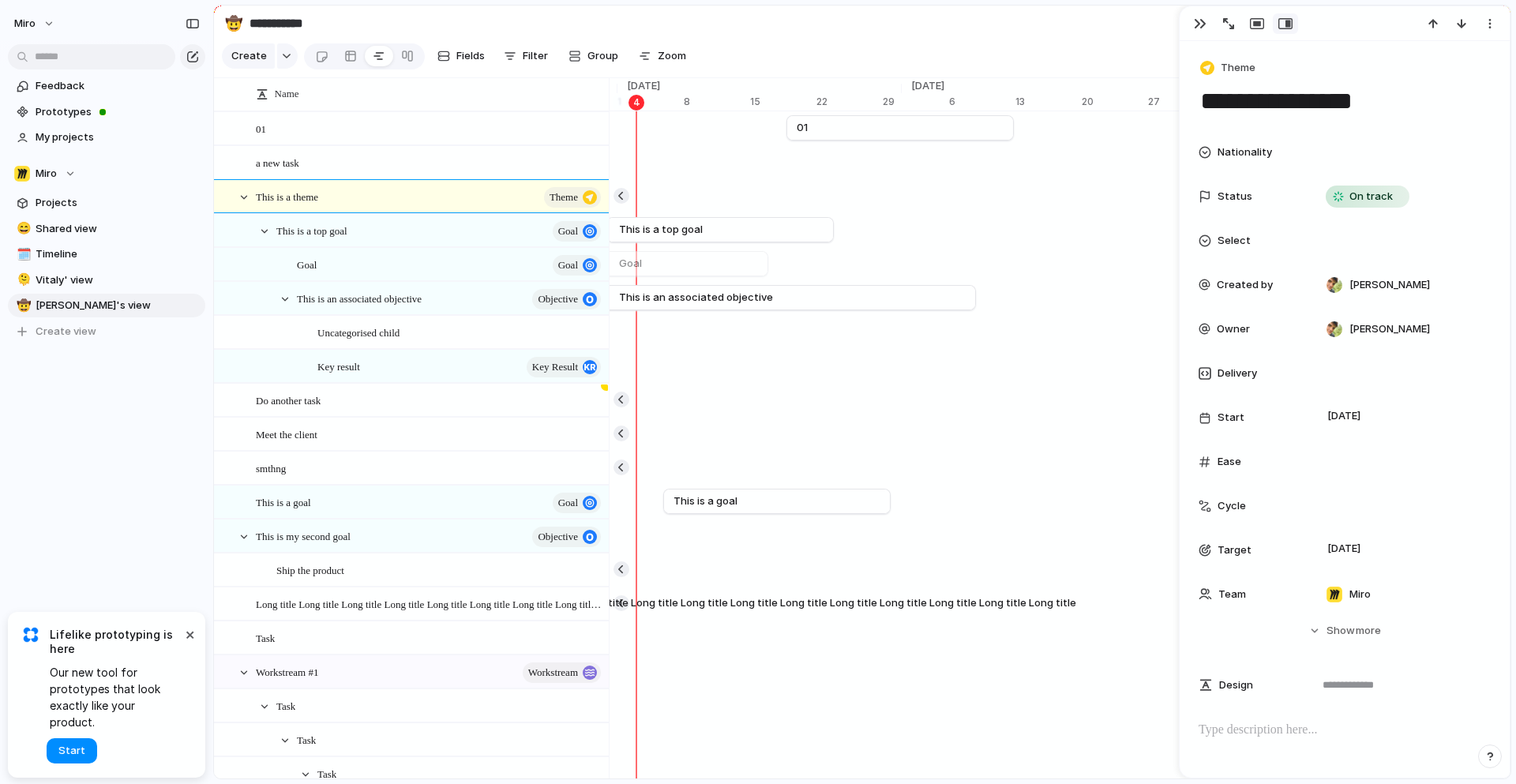
scroll to position [0, 10376]
click at [732, 231] on link "This is a top goal" at bounding box center [722, 230] width 206 height 24
click at [1194, 25] on div "button" at bounding box center [1200, 24] width 13 height 13
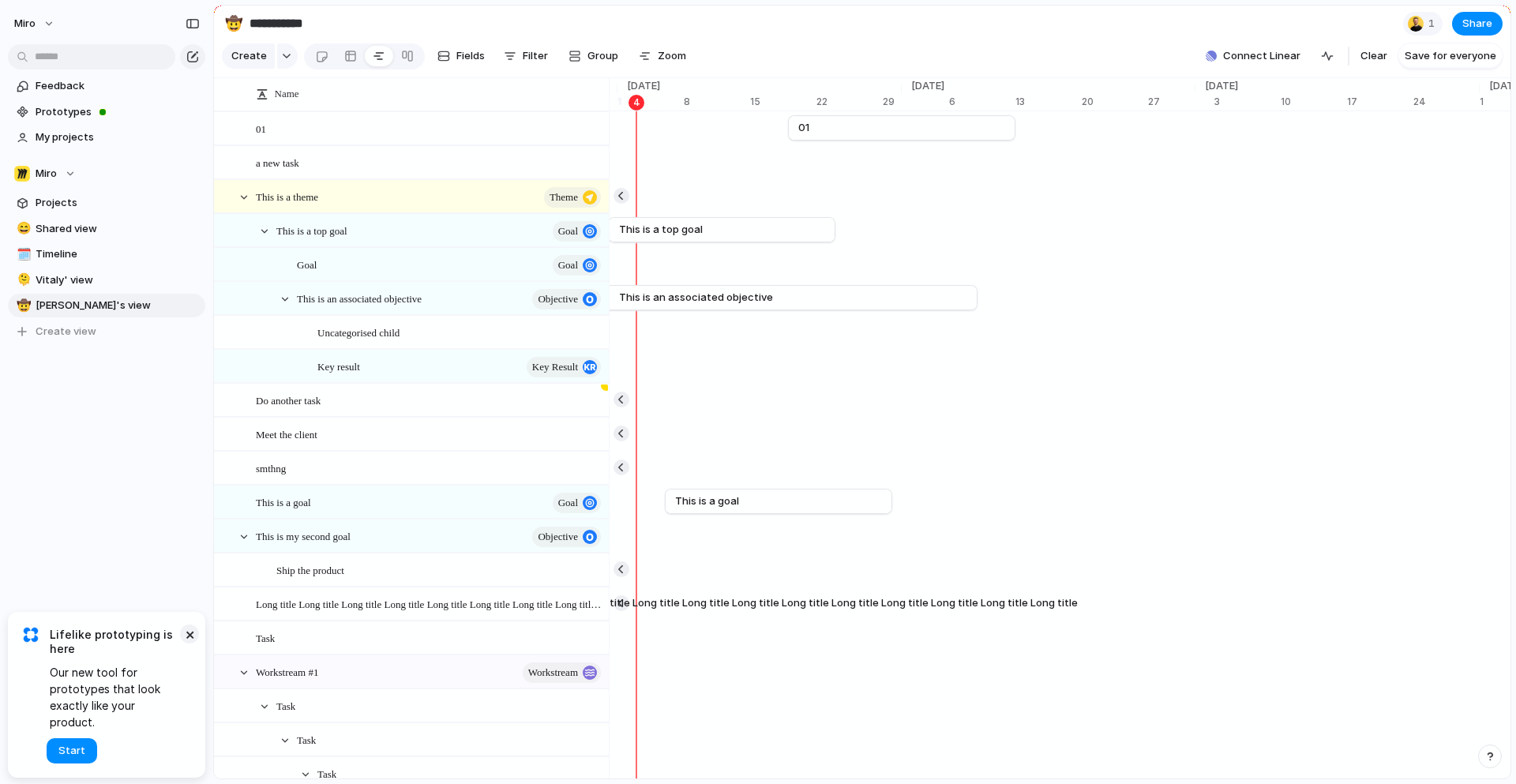
click at [192, 644] on button "×" at bounding box center [189, 634] width 19 height 19
click at [619, 397] on button "button" at bounding box center [620, 398] width 15 height 15
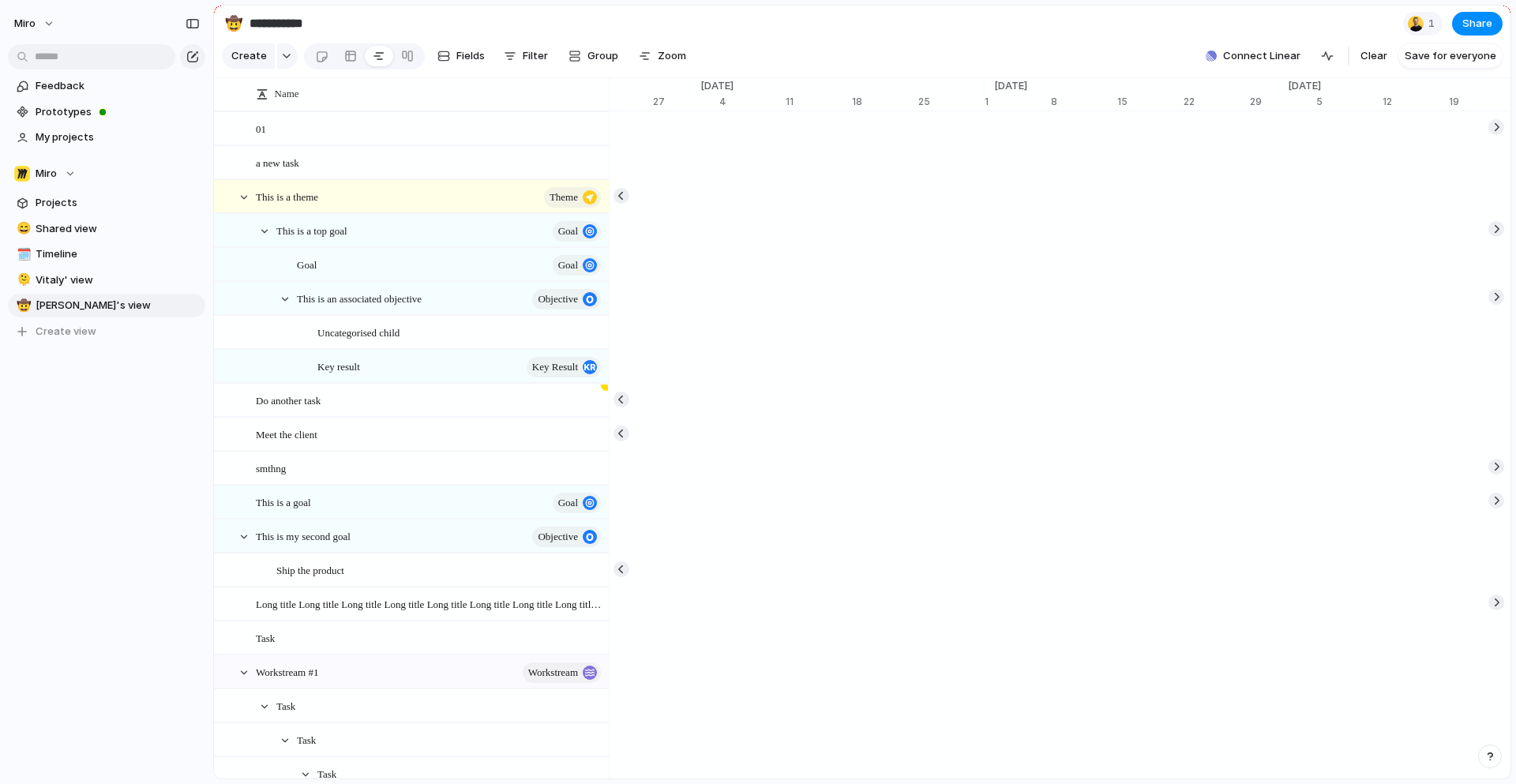
scroll to position [0, 4241]
